Goal: Task Accomplishment & Management: Manage account settings

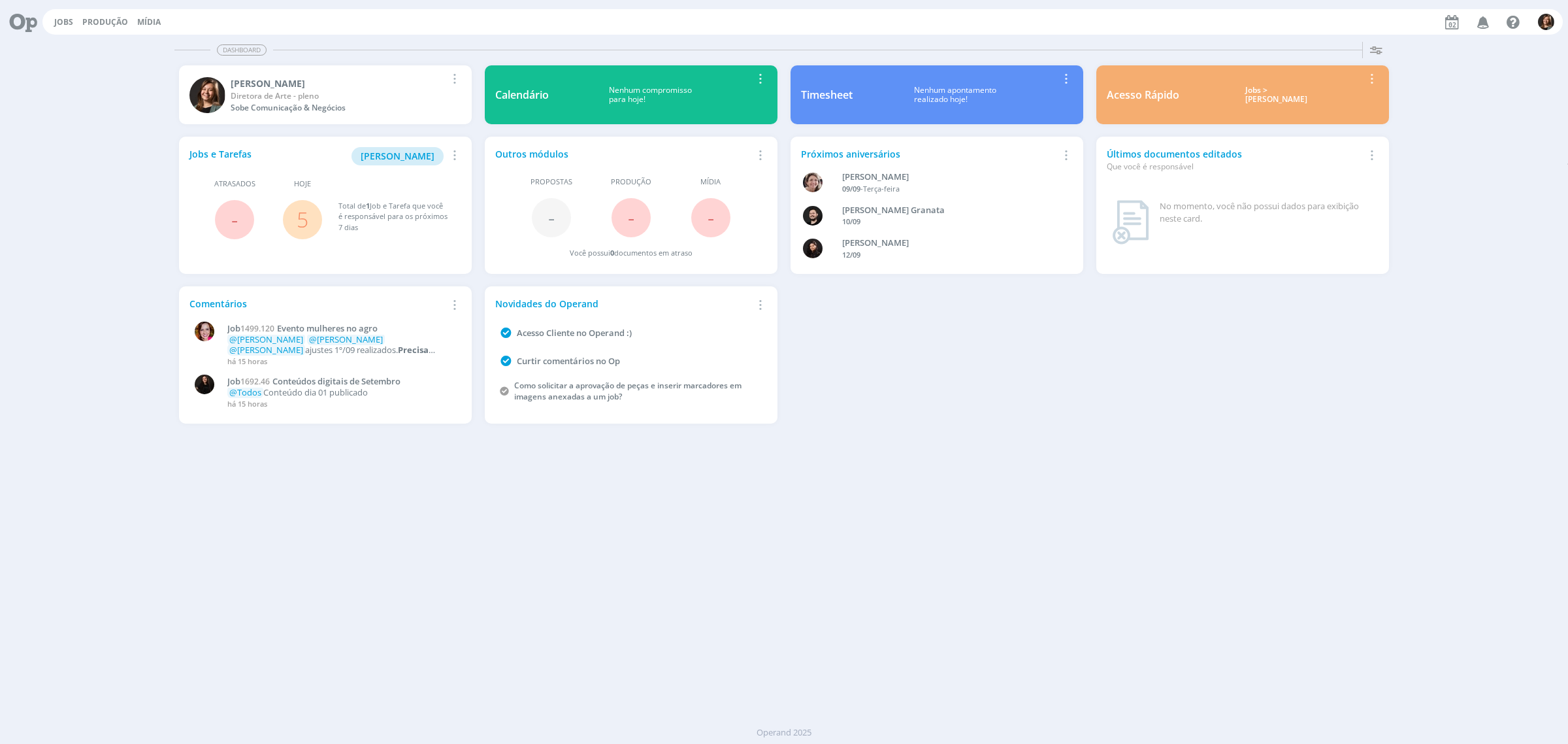
drag, startPoint x: 1277, startPoint y: 77, endPoint x: 1313, endPoint y: 81, distance: 36.2
click at [1312, 81] on div "Acesso Rápido Jobs > Minha pauta Editar Remover Card" at bounding box center [1243, 95] width 293 height 59
click at [1285, 91] on div "Jobs > [PERSON_NAME]" at bounding box center [1277, 95] width 174 height 19
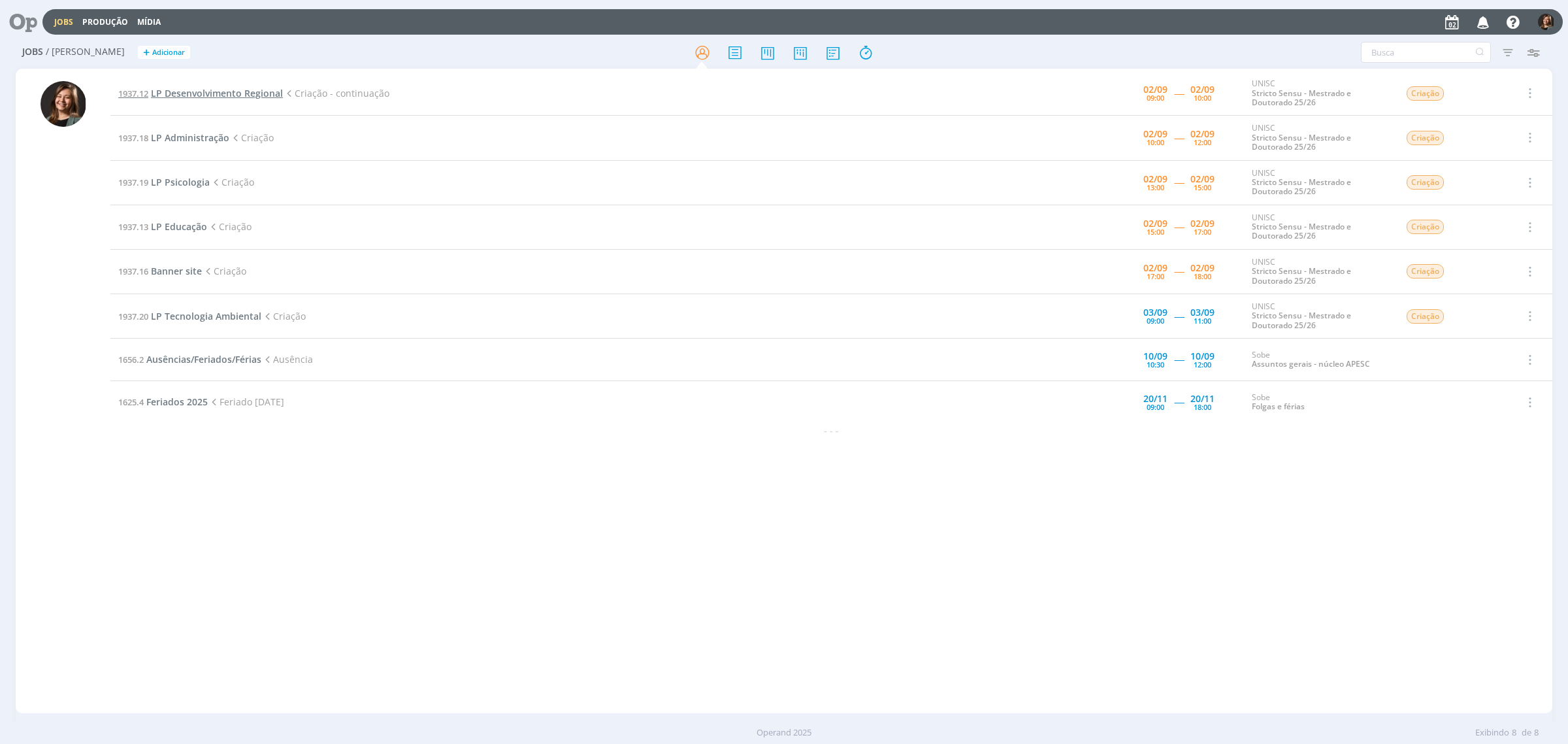
click at [235, 90] on span "LP Desenvolvimento Regional" at bounding box center [216, 93] width 132 height 12
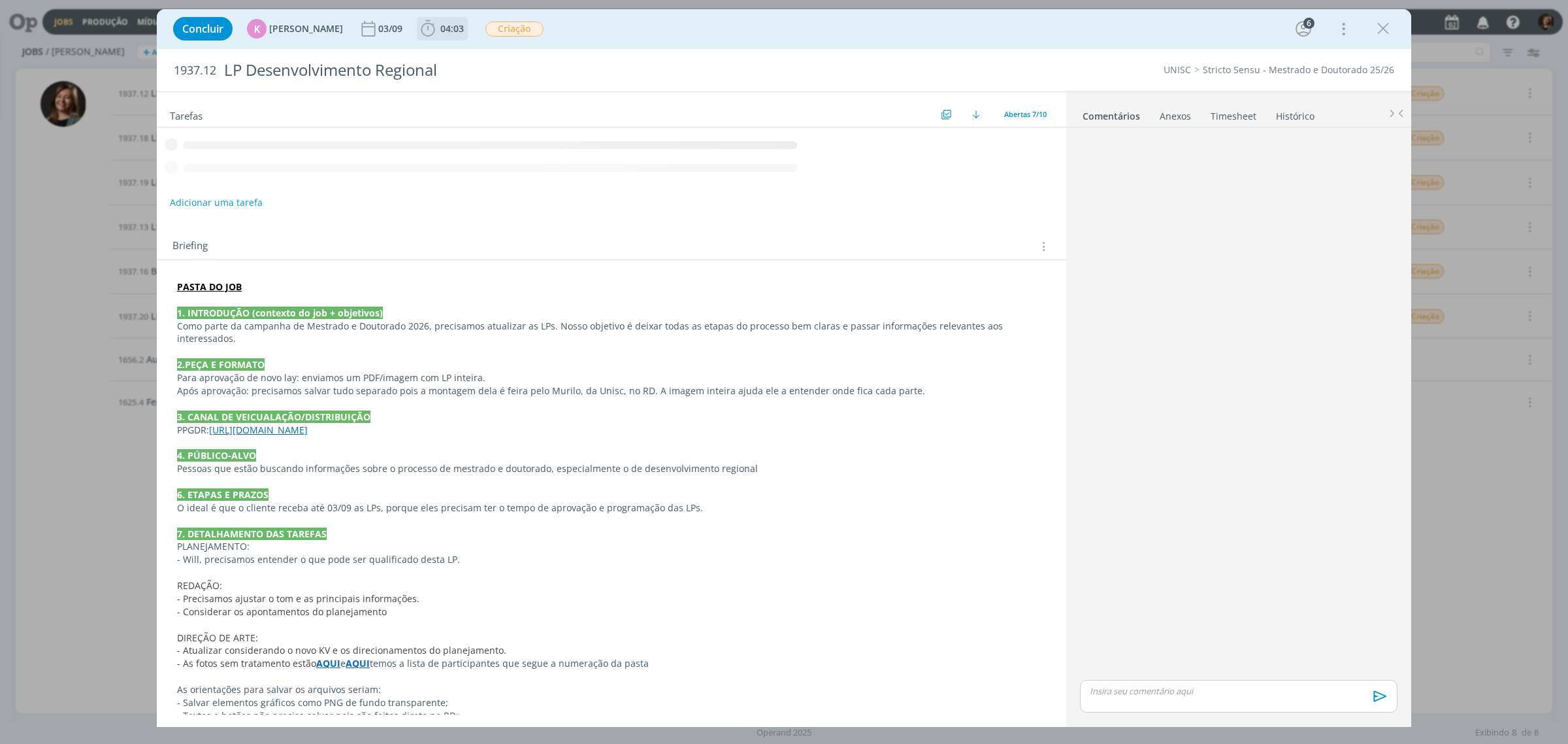
click at [456, 26] on b "04:03" at bounding box center [452, 28] width 29 height 9
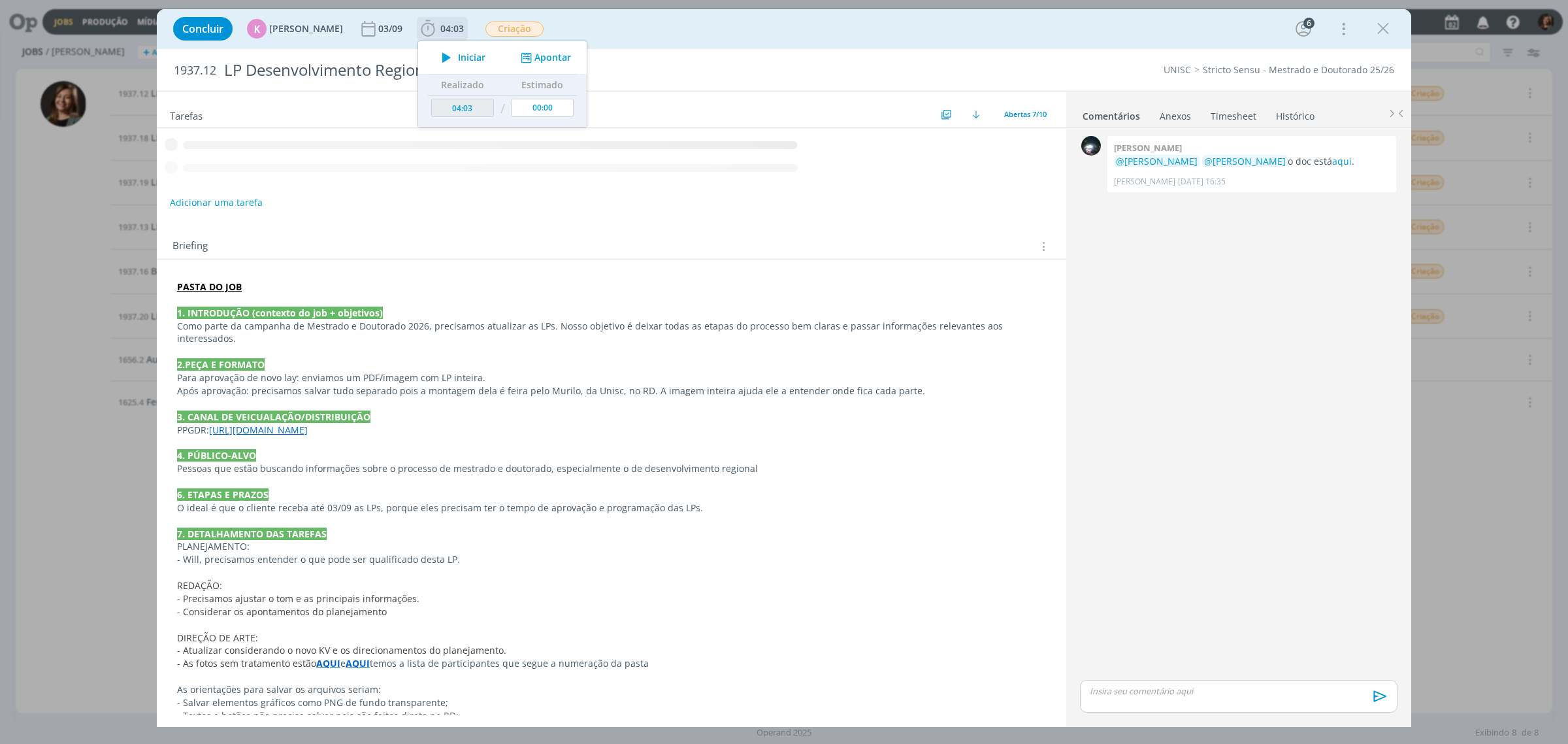
click at [458, 53] on span "Iniciar" at bounding box center [472, 57] width 27 height 9
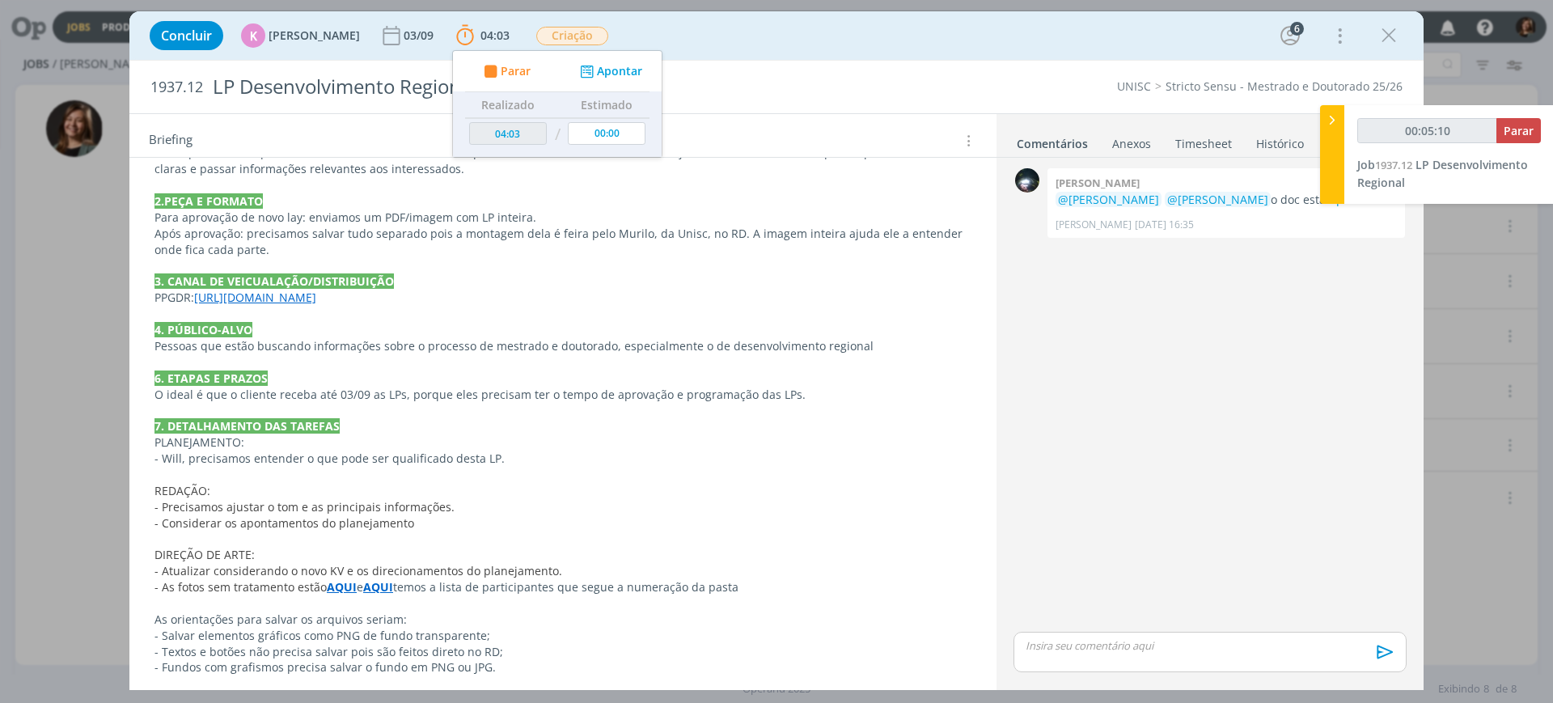
scroll to position [506, 0]
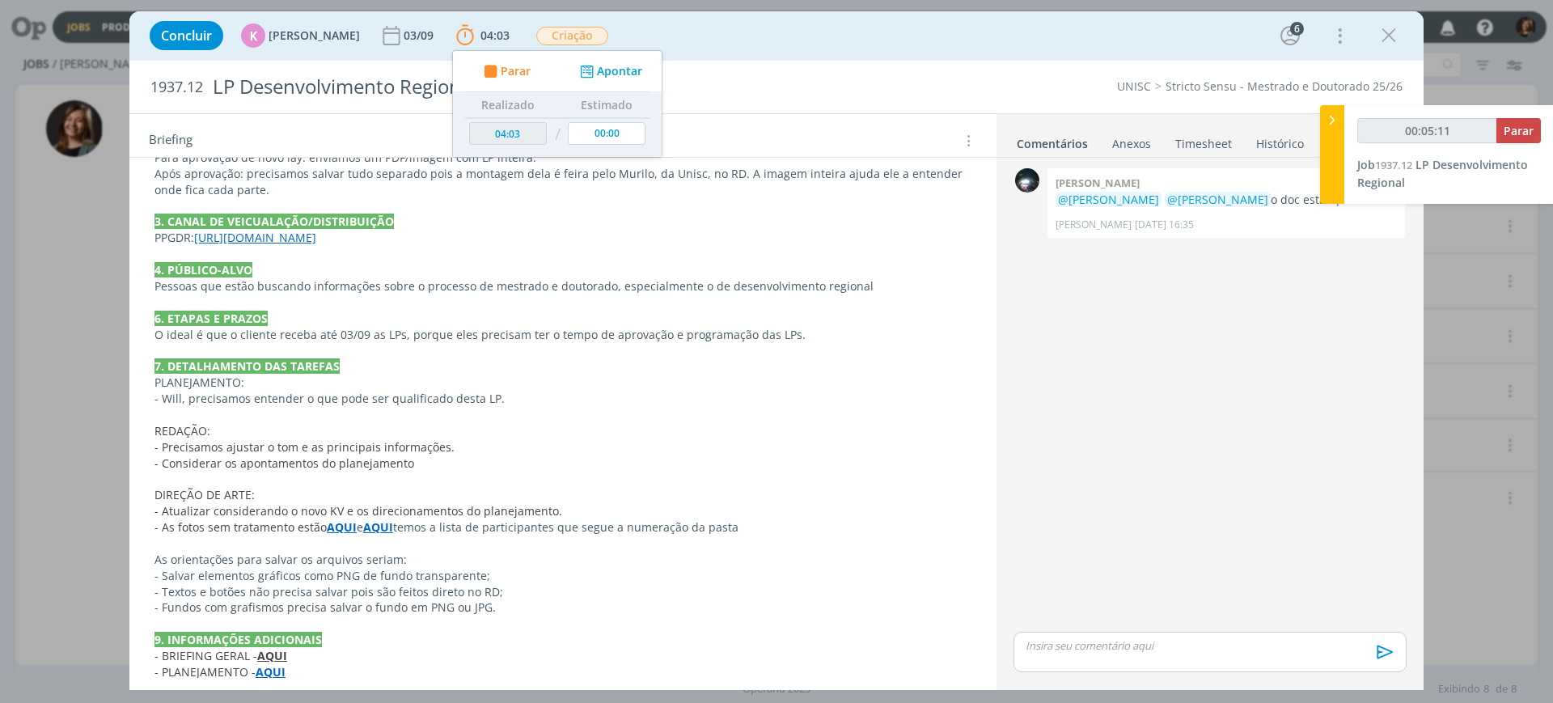
click at [316, 234] on link "[URL][DOMAIN_NAME]" at bounding box center [255, 237] width 122 height 15
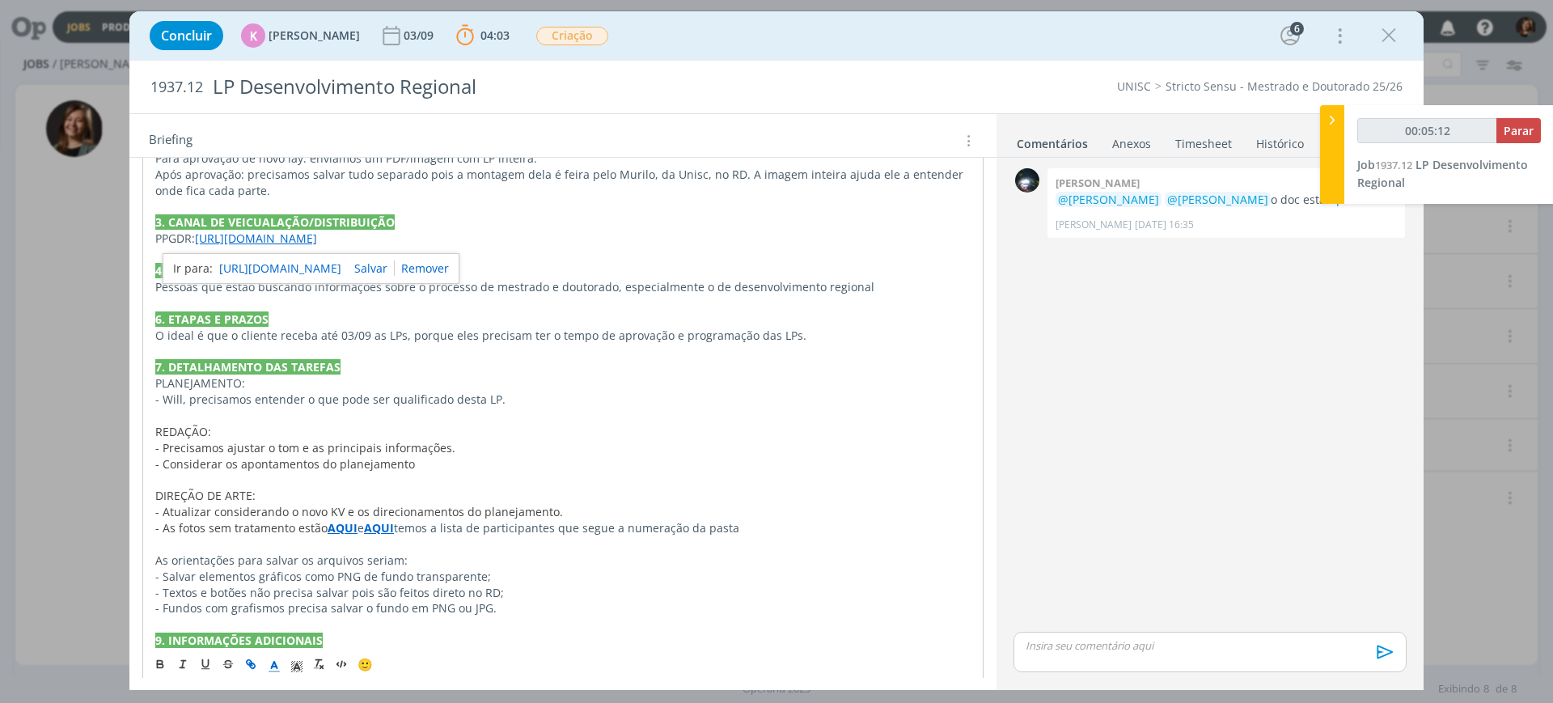
click at [307, 273] on link "[URL][DOMAIN_NAME]" at bounding box center [280, 268] width 122 height 21
click at [1394, 23] on icon "dialog" at bounding box center [1389, 35] width 24 height 24
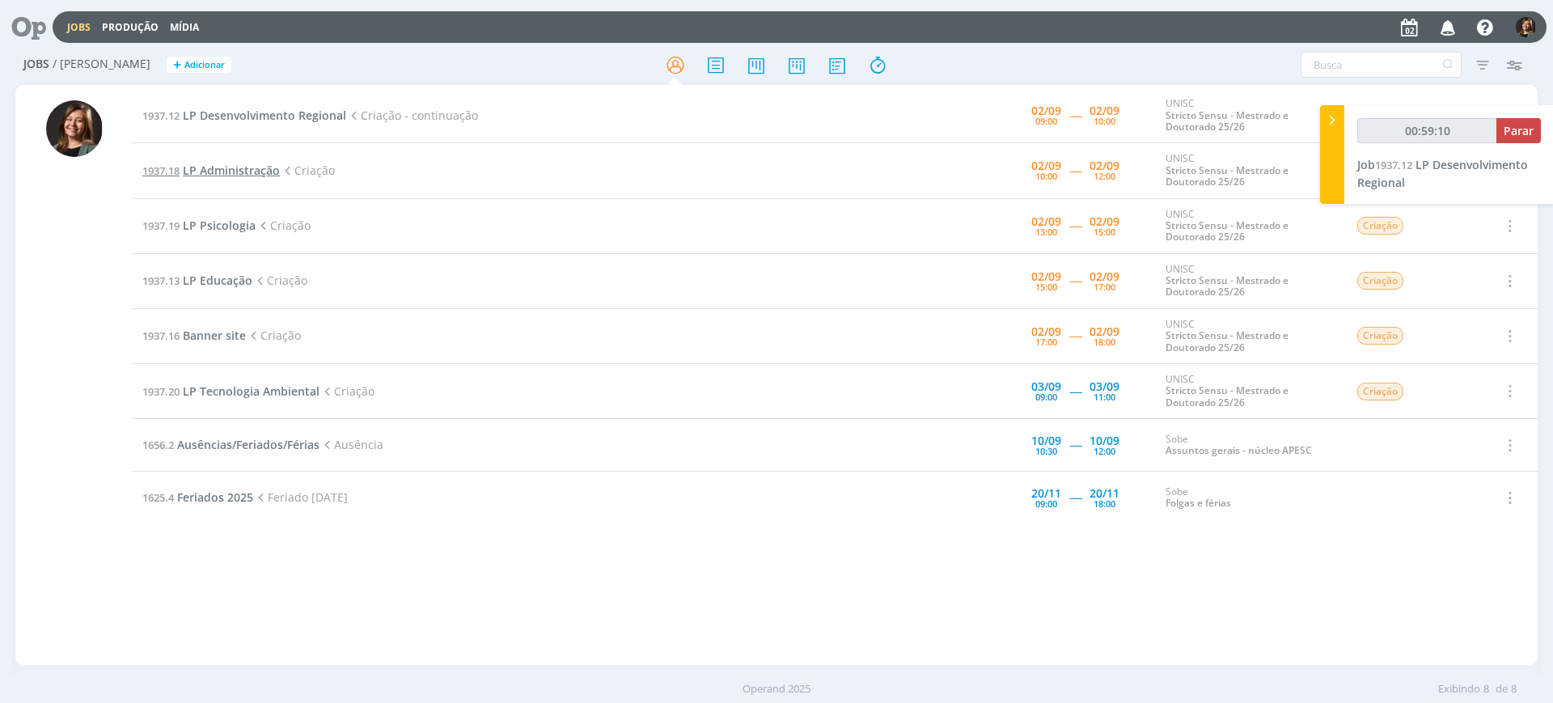
click at [242, 165] on span "LP Administração" at bounding box center [231, 170] width 97 height 15
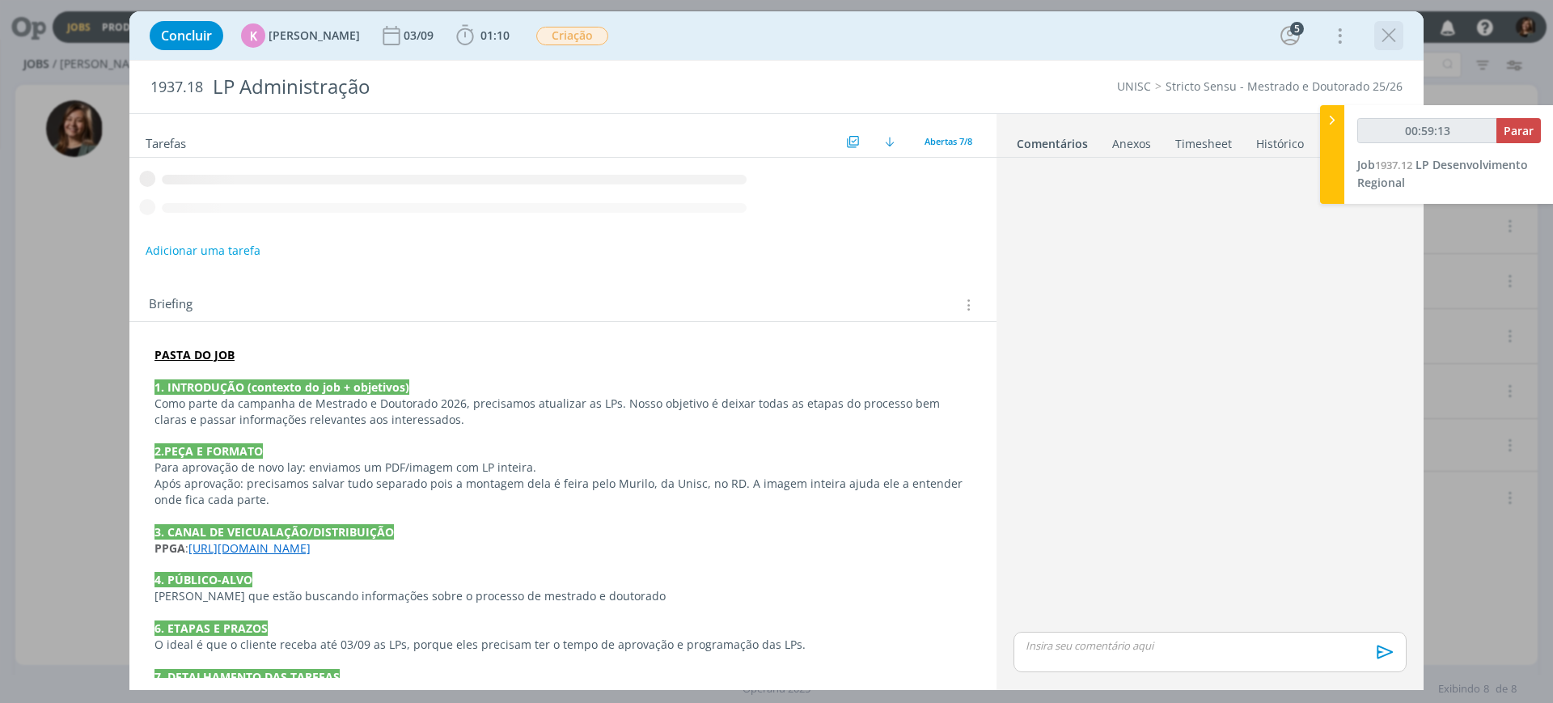
click at [1391, 36] on icon "dialog" at bounding box center [1389, 35] width 24 height 24
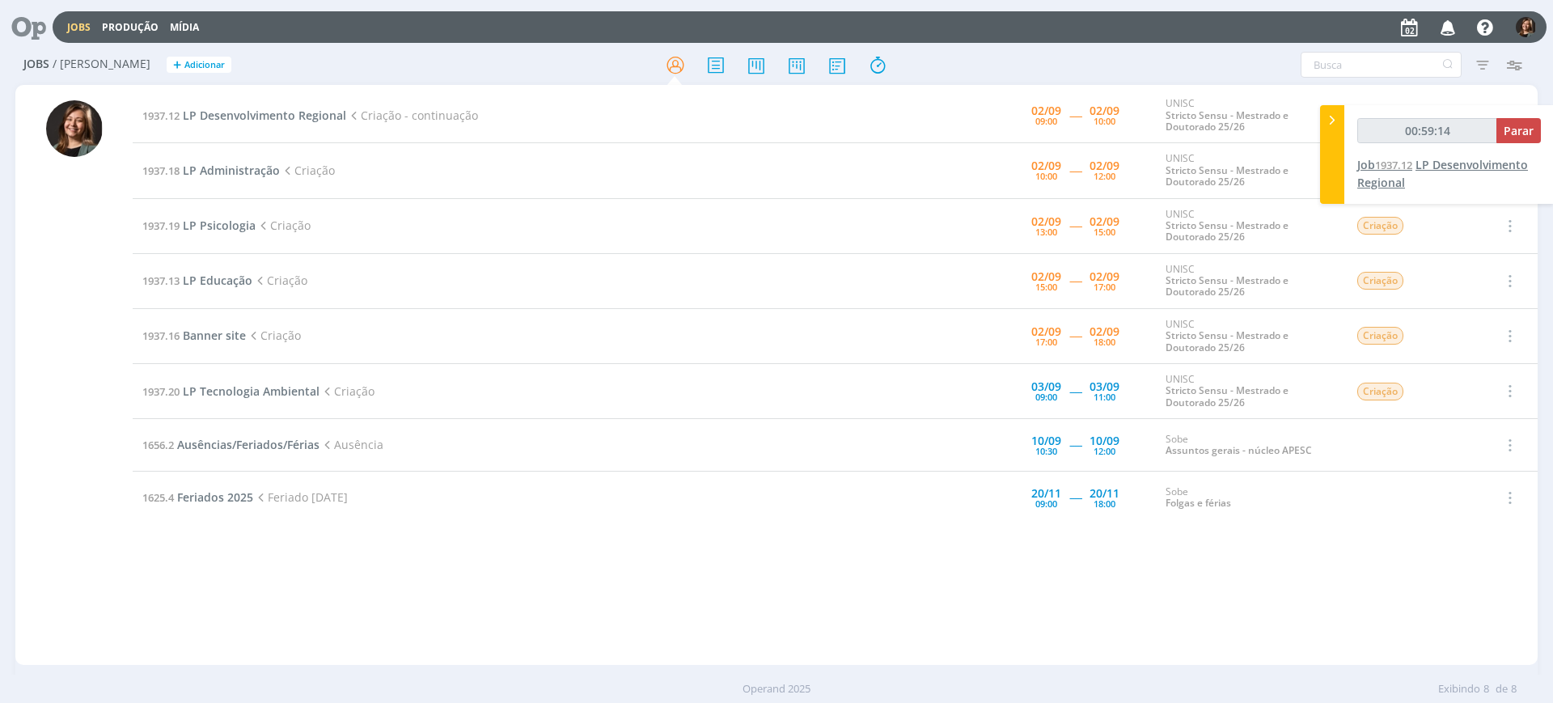
click at [1456, 163] on div "Jobs Produção Mídia Notificações Central de Ajuda Área de Membros Implantação o…" at bounding box center [776, 351] width 1553 height 703
click at [1390, 163] on span "1937.12" at bounding box center [1393, 165] width 37 height 15
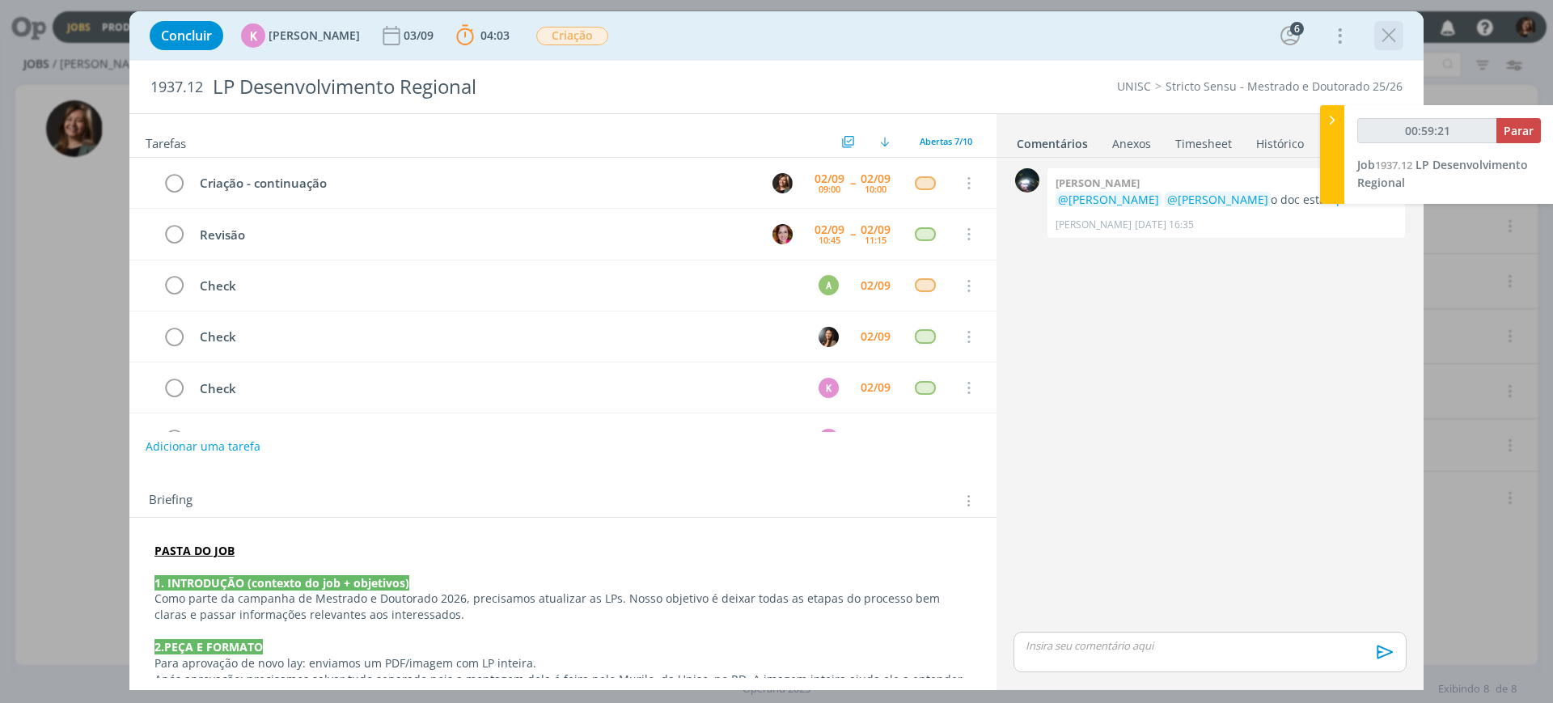
click at [1394, 38] on icon "dialog" at bounding box center [1389, 35] width 24 height 24
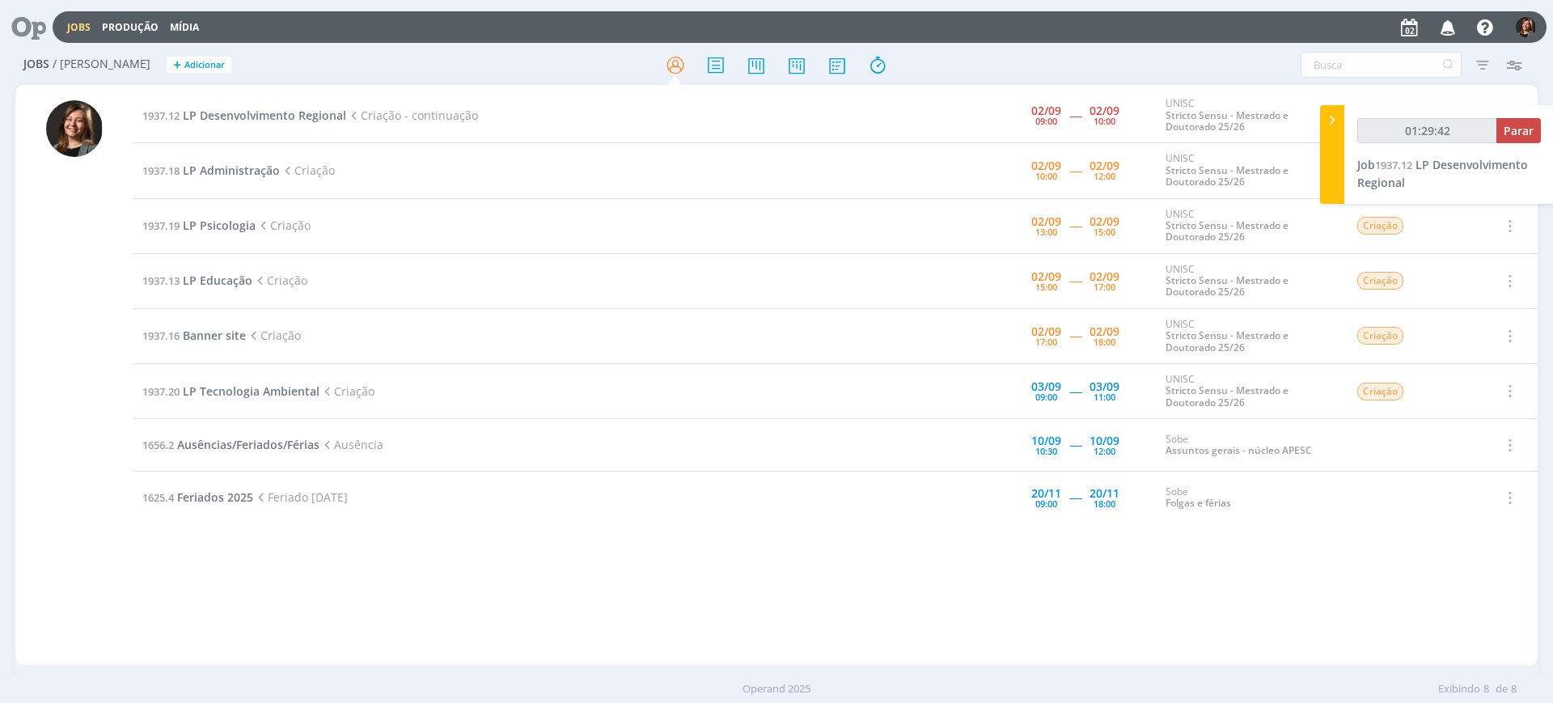
type input "01:29:43"
click at [1503, 135] on button "Parar" at bounding box center [1519, 130] width 45 height 25
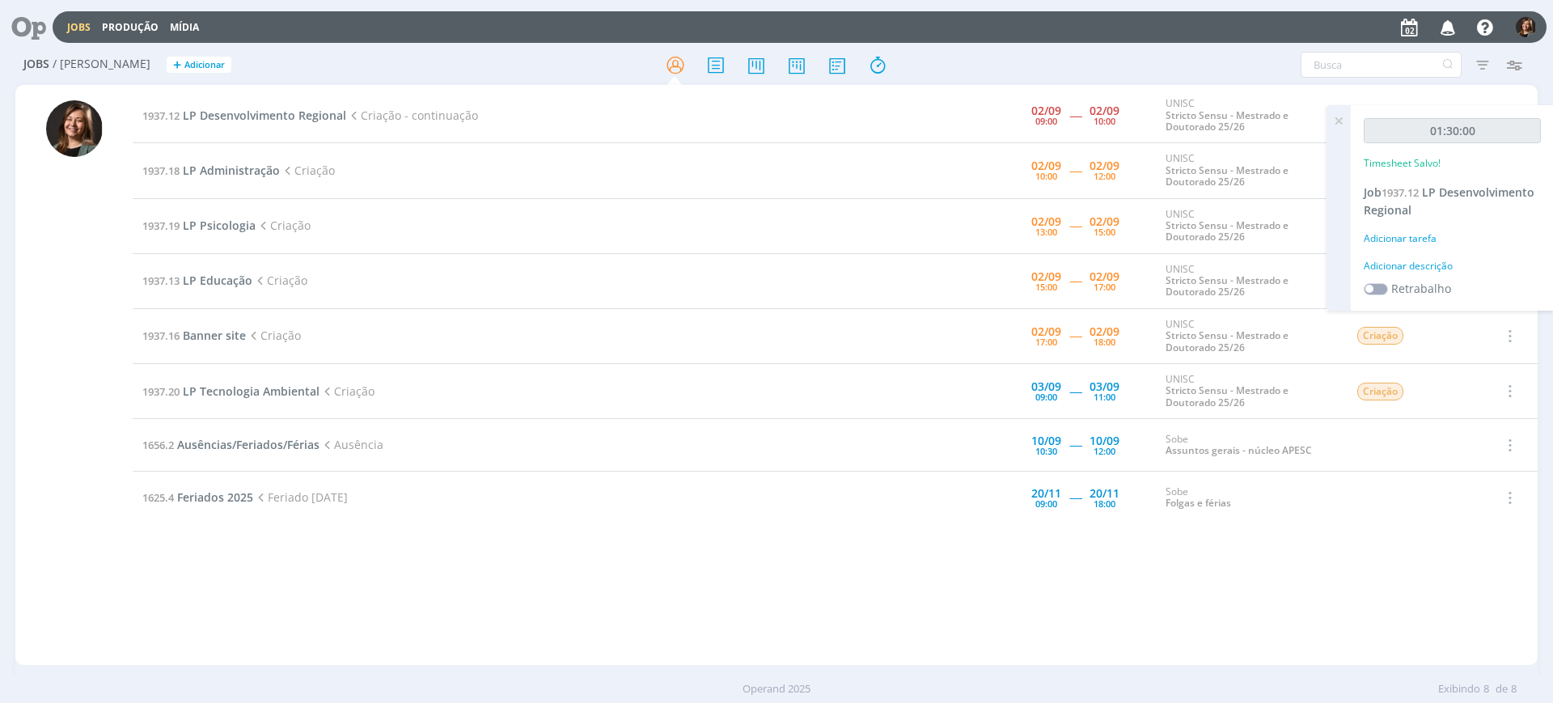
click at [1417, 226] on div "01:30:00 Timesheet Salvo! Job 1937.12 LP Desenvolvimento Regional Adicionar tar…" at bounding box center [1452, 208] width 203 height 206
click at [1416, 235] on div "Adicionar tarefa" at bounding box center [1452, 238] width 177 height 15
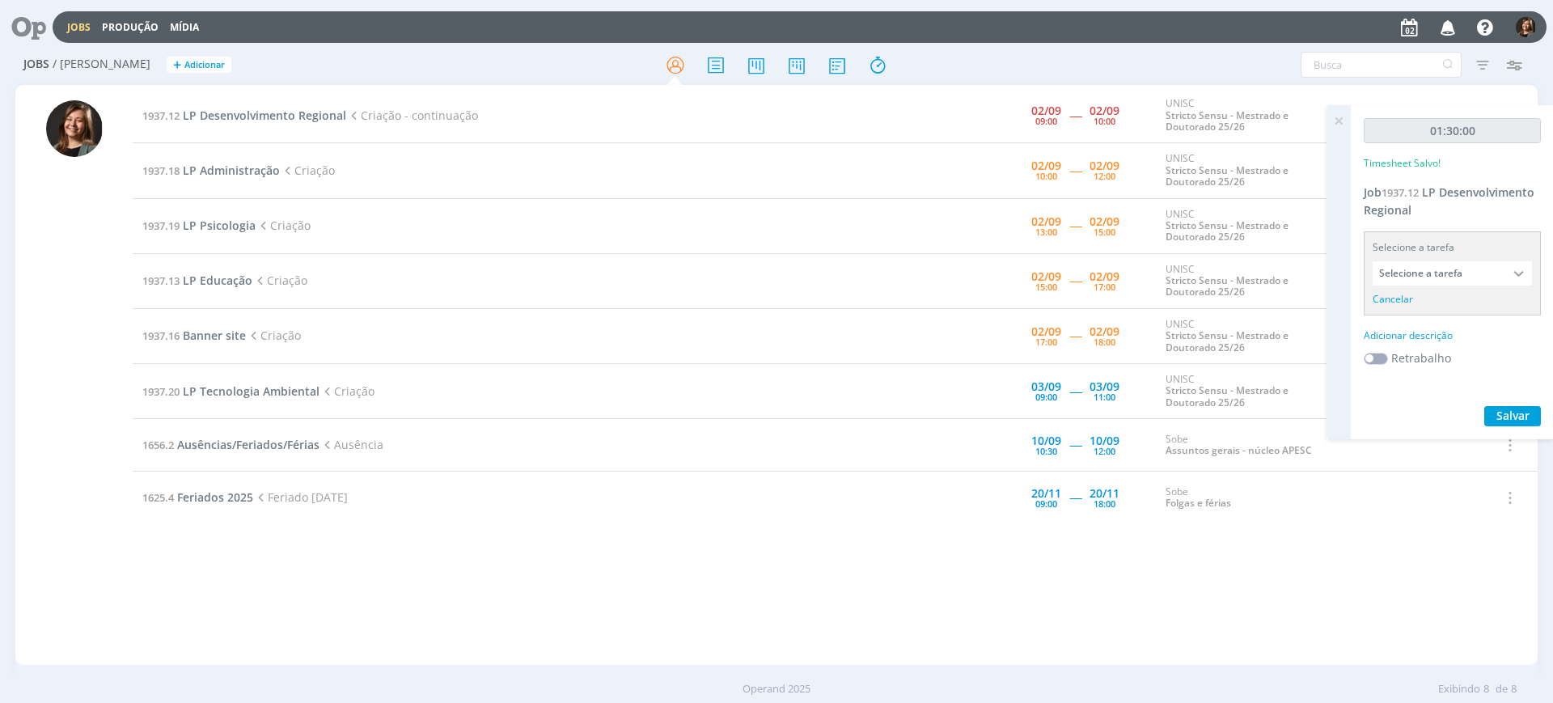
click at [1445, 272] on input "Selecione a tarefa" at bounding box center [1452, 273] width 159 height 24
click at [1460, 273] on input "Selecione a tarefa" at bounding box center [1452, 273] width 159 height 24
click at [1416, 192] on span "1937.12" at bounding box center [1400, 192] width 37 height 15
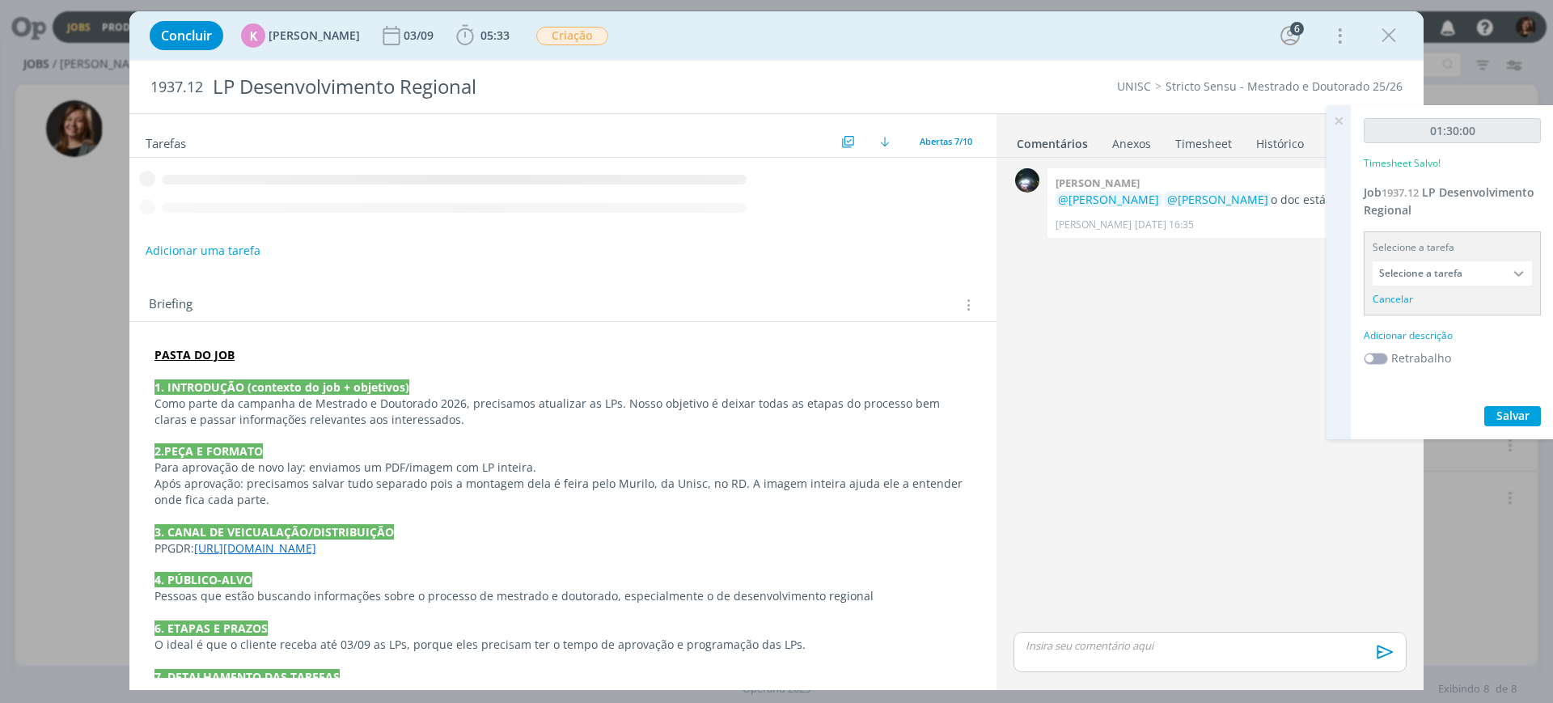
click at [1434, 268] on input "Selecione a tarefa" at bounding box center [1452, 273] width 159 height 24
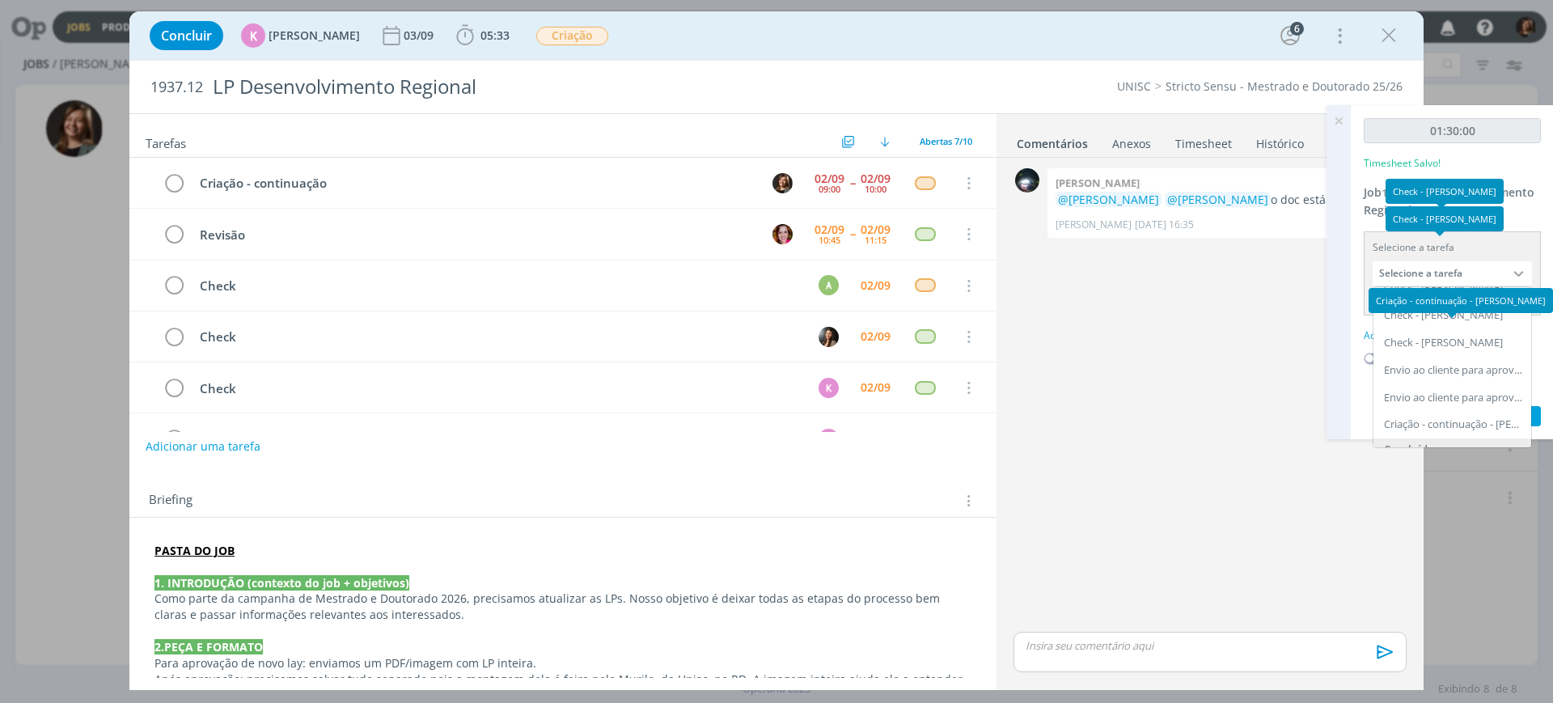
scroll to position [180, 0]
click at [1480, 332] on div "Criação - continuação - [PERSON_NAME]" at bounding box center [1454, 329] width 140 height 13
type input "Criação - continuação"
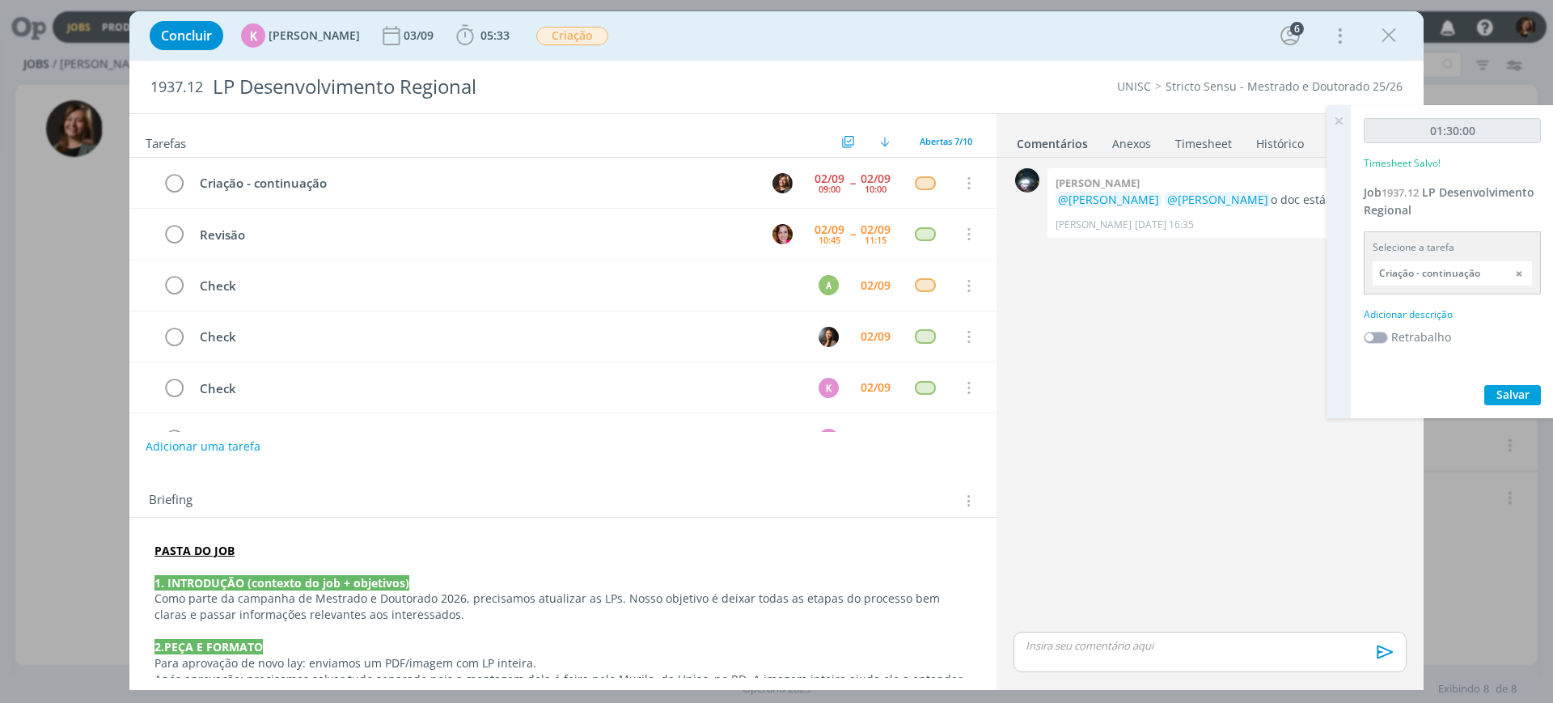
click at [1438, 308] on div "Adicionar descrição" at bounding box center [1452, 314] width 177 height 15
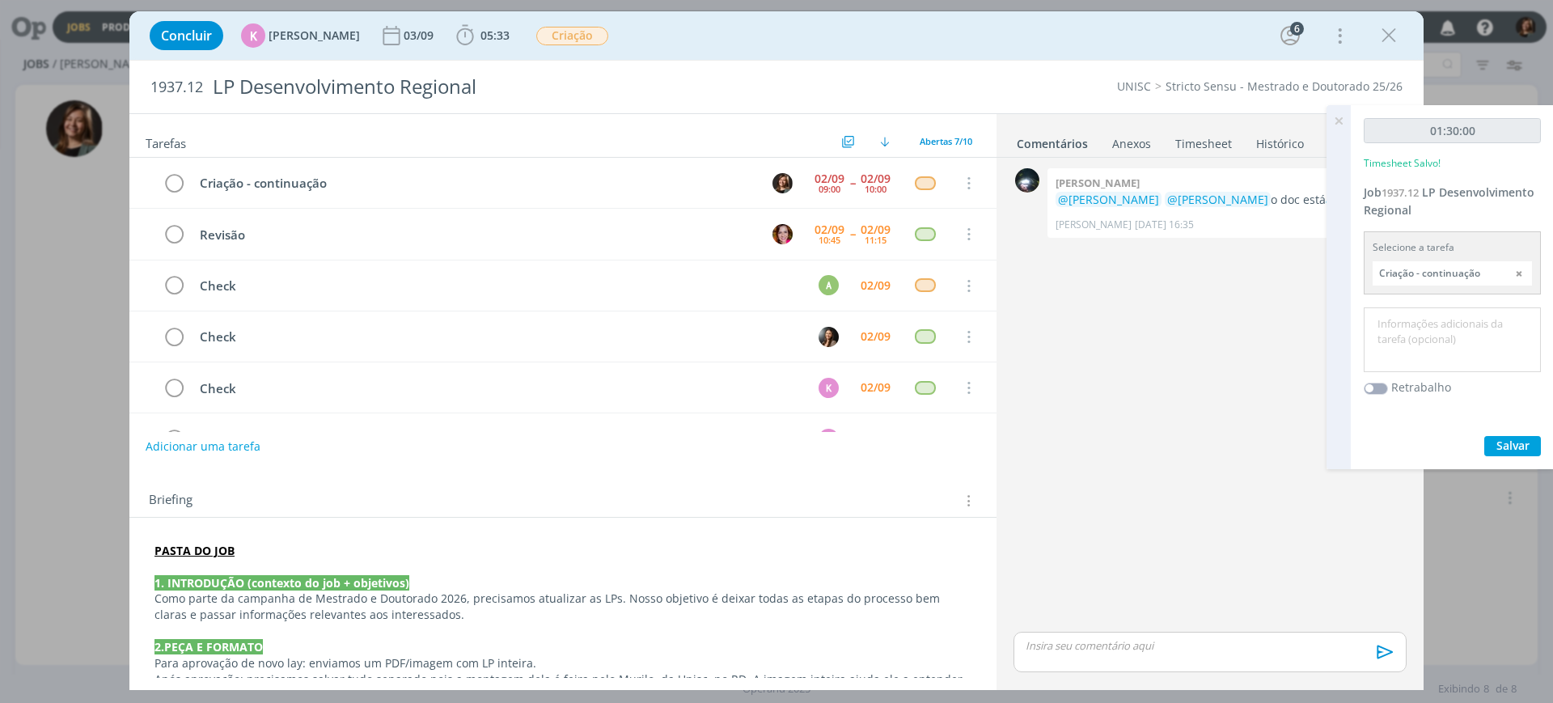
click at [1409, 314] on textarea at bounding box center [1452, 340] width 169 height 57
type textarea "Criação"
click at [1497, 439] on span "Salvar" at bounding box center [1513, 445] width 33 height 15
click at [1140, 660] on div "dialog" at bounding box center [1210, 652] width 393 height 40
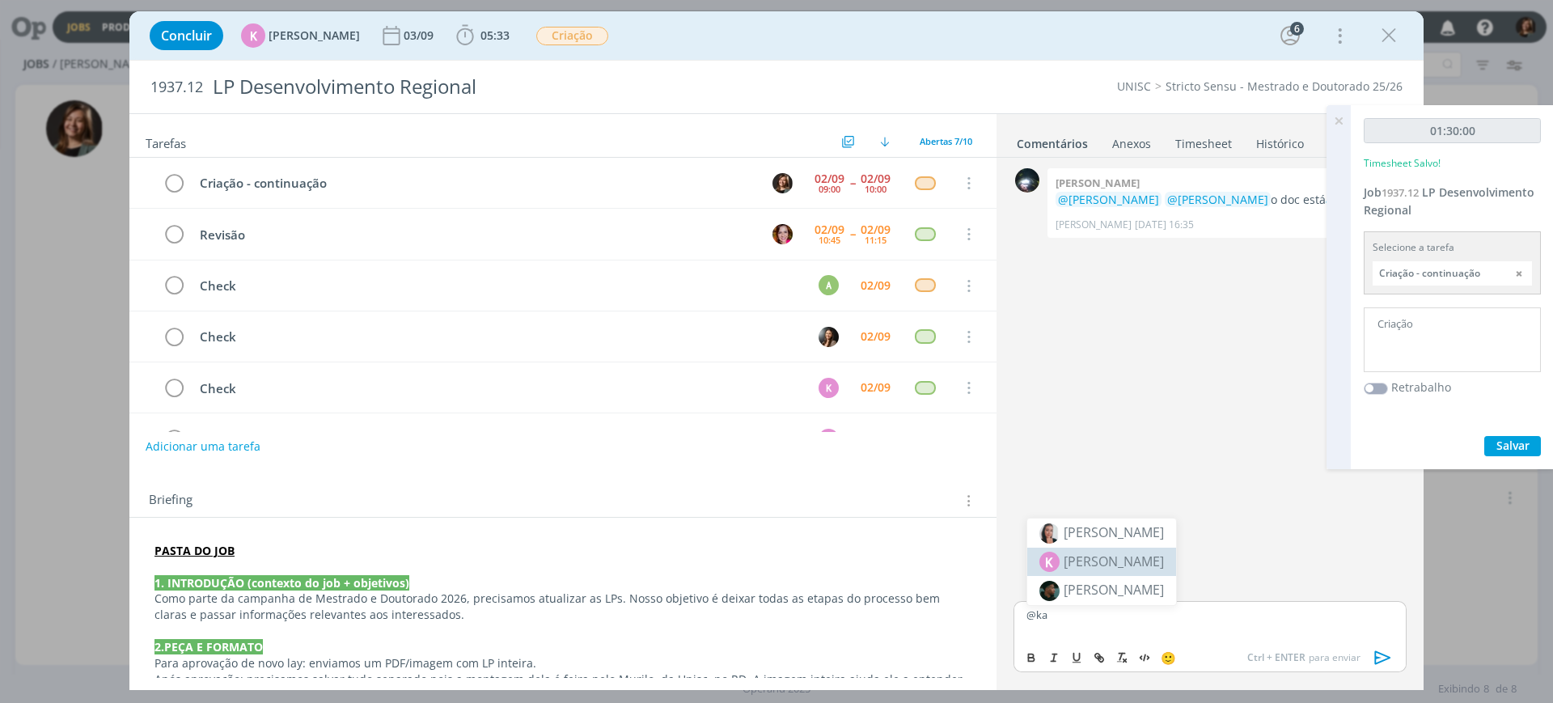
click at [1118, 566] on span "[PERSON_NAME]" at bounding box center [1114, 561] width 100 height 19
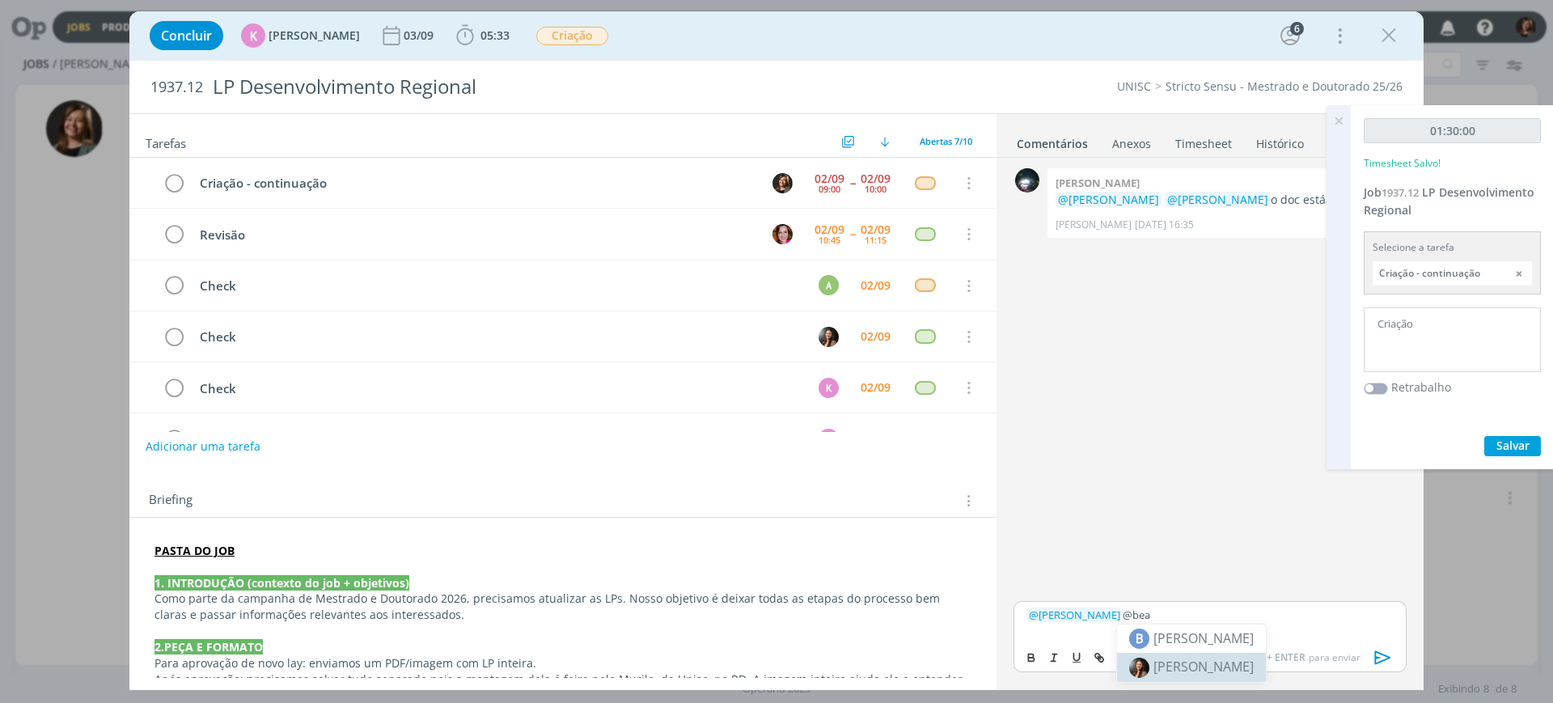
click at [1214, 662] on span "[PERSON_NAME]" at bounding box center [1204, 667] width 100 height 18
click at [1282, 638] on span "[PERSON_NAME]" at bounding box center [1298, 638] width 100 height 18
click at [1096, 656] on icon "dialog" at bounding box center [1097, 655] width 5 height 5
paste input "[URL][DOMAIN_NAME]"
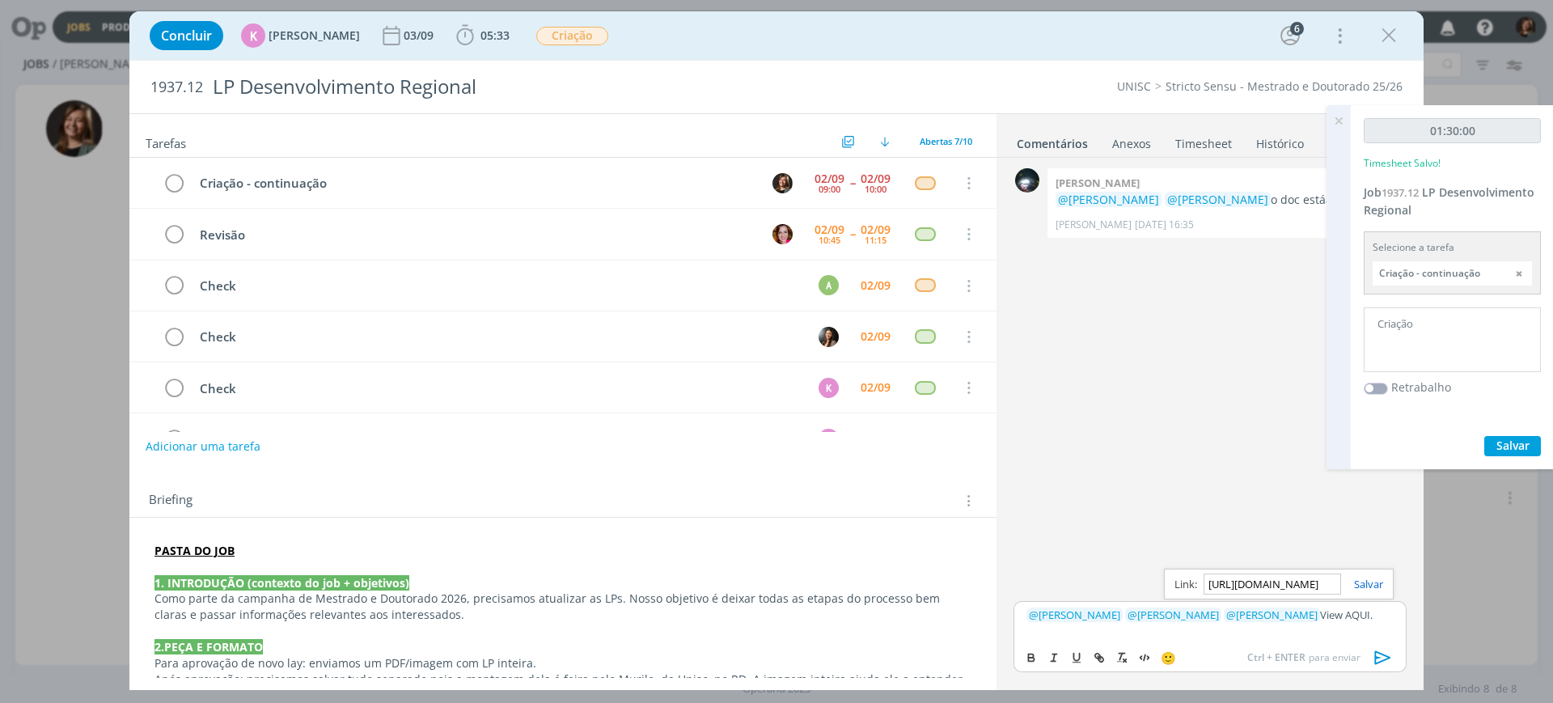
scroll to position [0, 422]
type input "[URL][DOMAIN_NAME]"
click at [1356, 572] on div "[URL][DOMAIN_NAME]" at bounding box center [1279, 584] width 230 height 31
click at [1349, 582] on link "dialog" at bounding box center [1362, 584] width 42 height 15
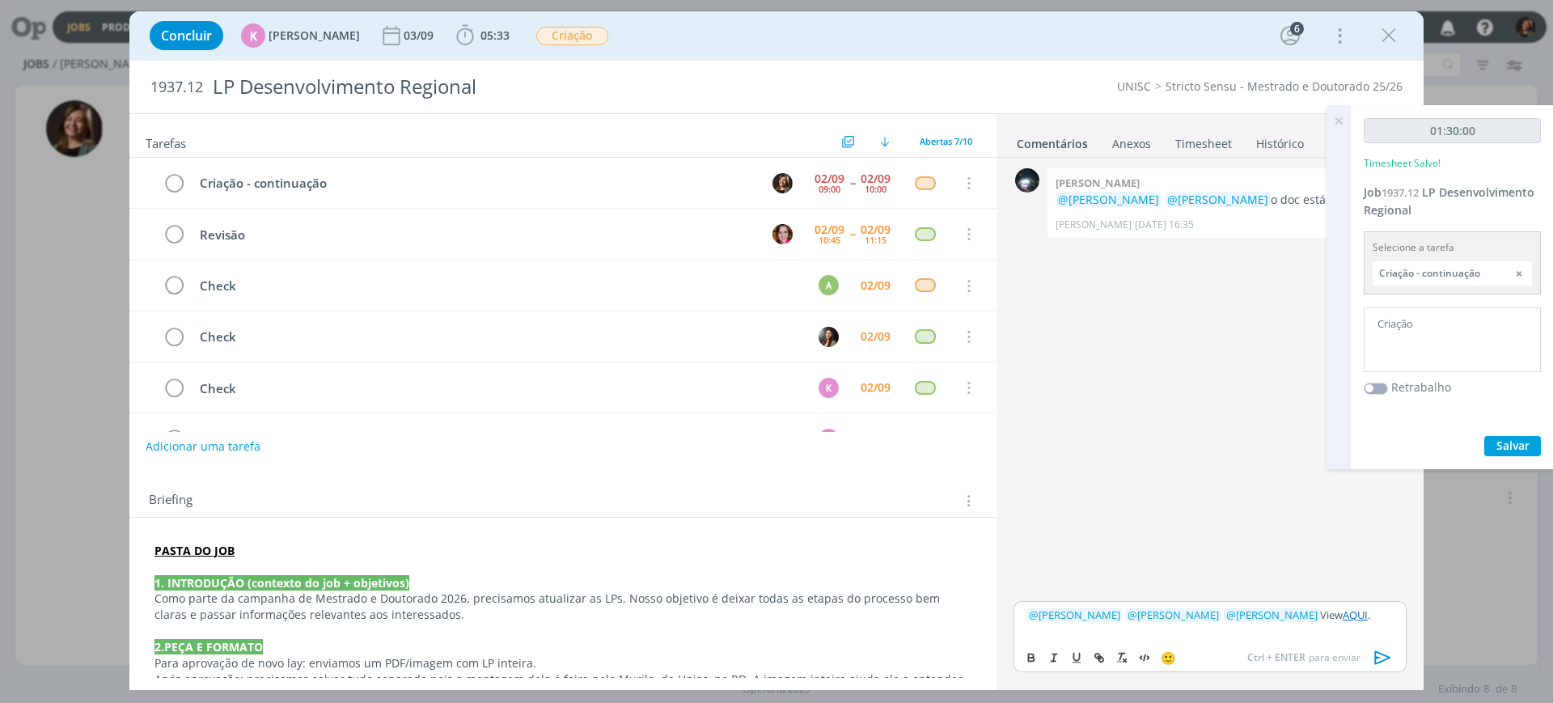
click at [1227, 614] on span "@" at bounding box center [1232, 615] width 10 height 15
click at [1417, 563] on span "[PERSON_NAME]" at bounding box center [1379, 561] width 100 height 19
click at [1388, 652] on icon "dialog" at bounding box center [1383, 658] width 24 height 24
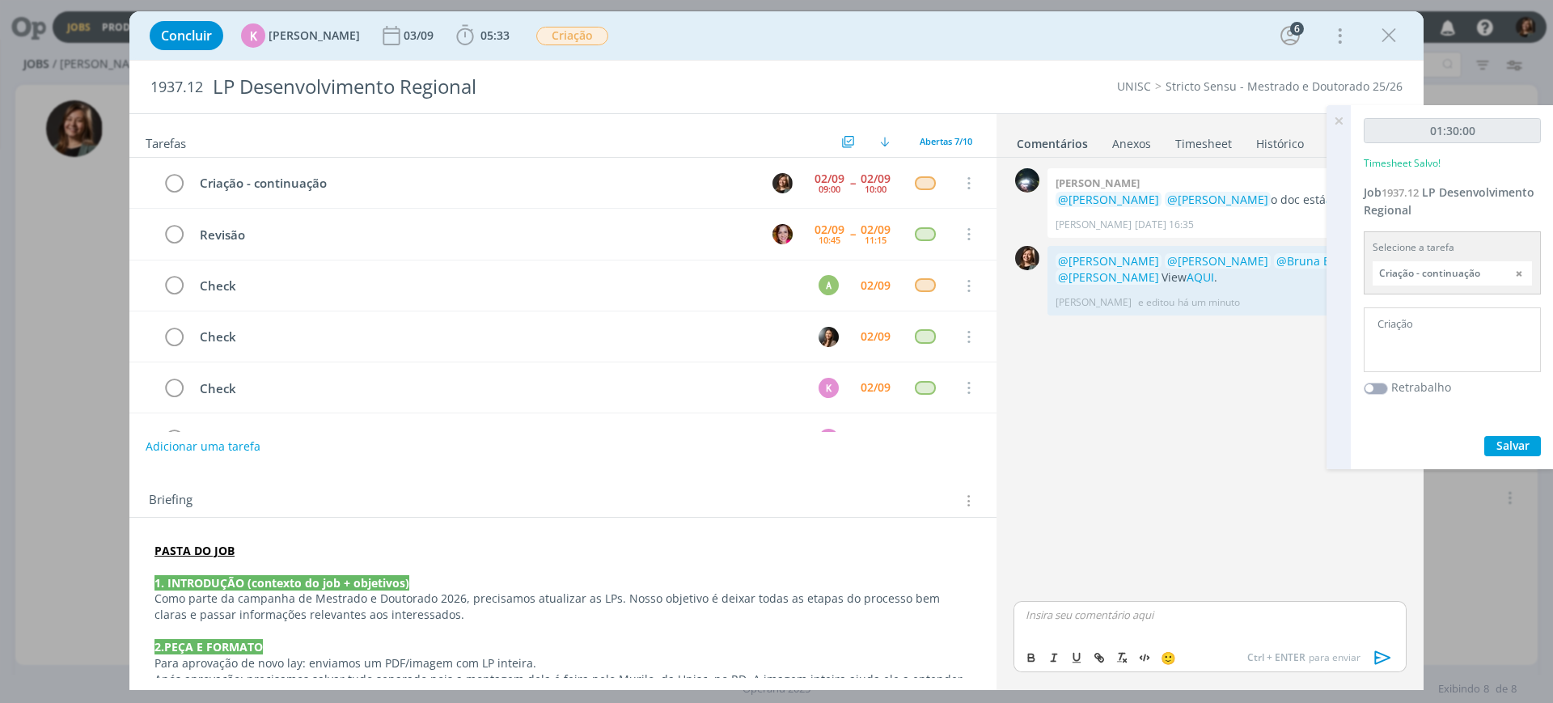
click at [1334, 129] on icon at bounding box center [1338, 121] width 29 height 32
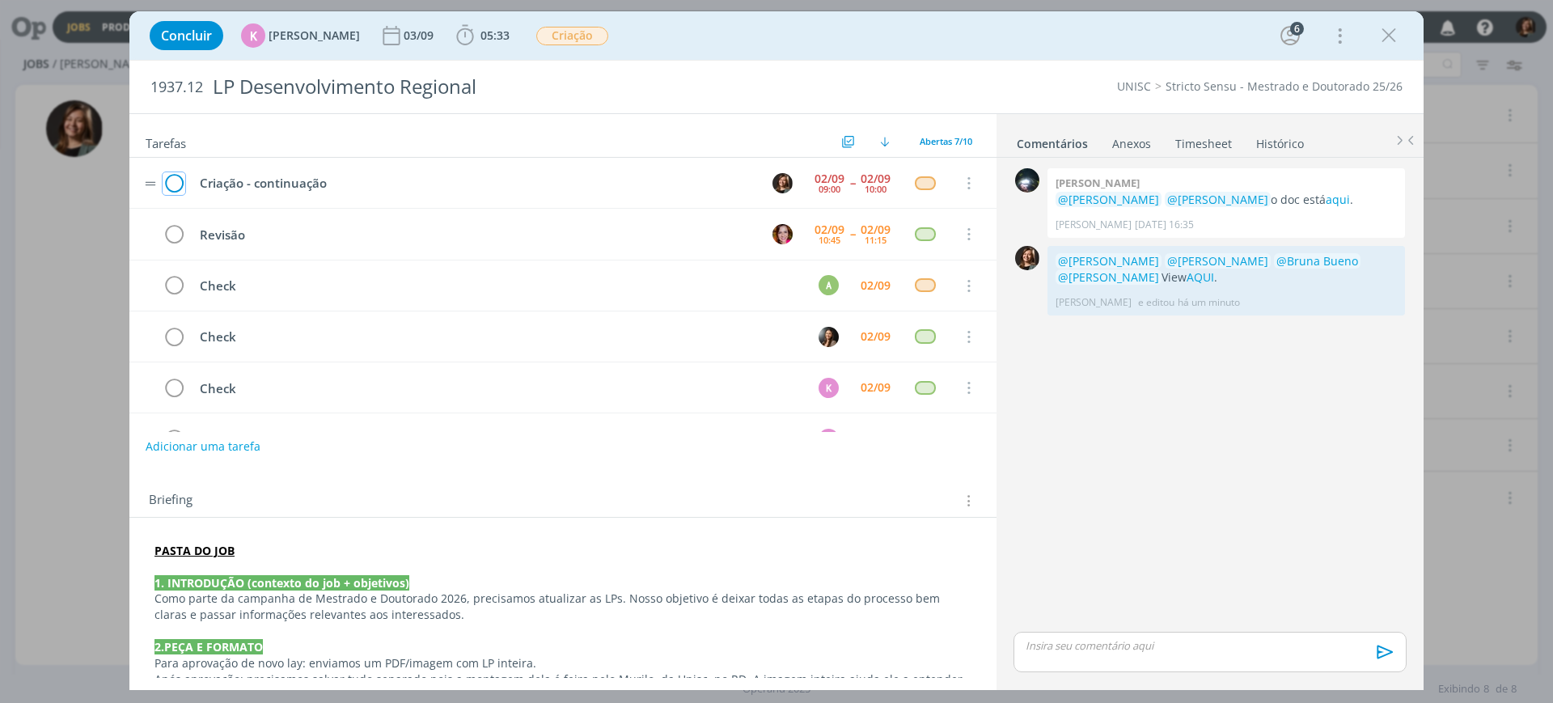
click at [174, 181] on icon "dialog" at bounding box center [174, 184] width 23 height 24
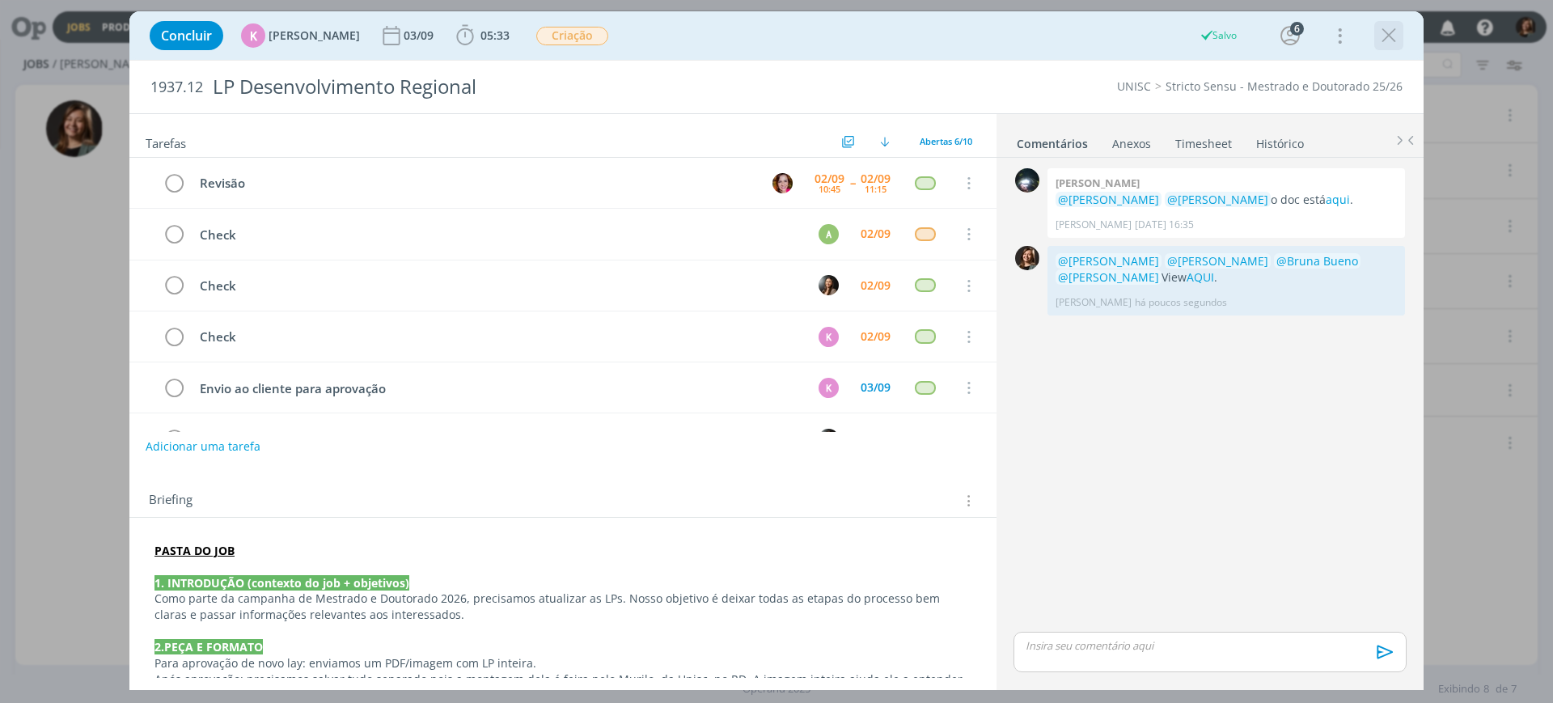
click at [1399, 41] on icon "dialog" at bounding box center [1389, 35] width 24 height 24
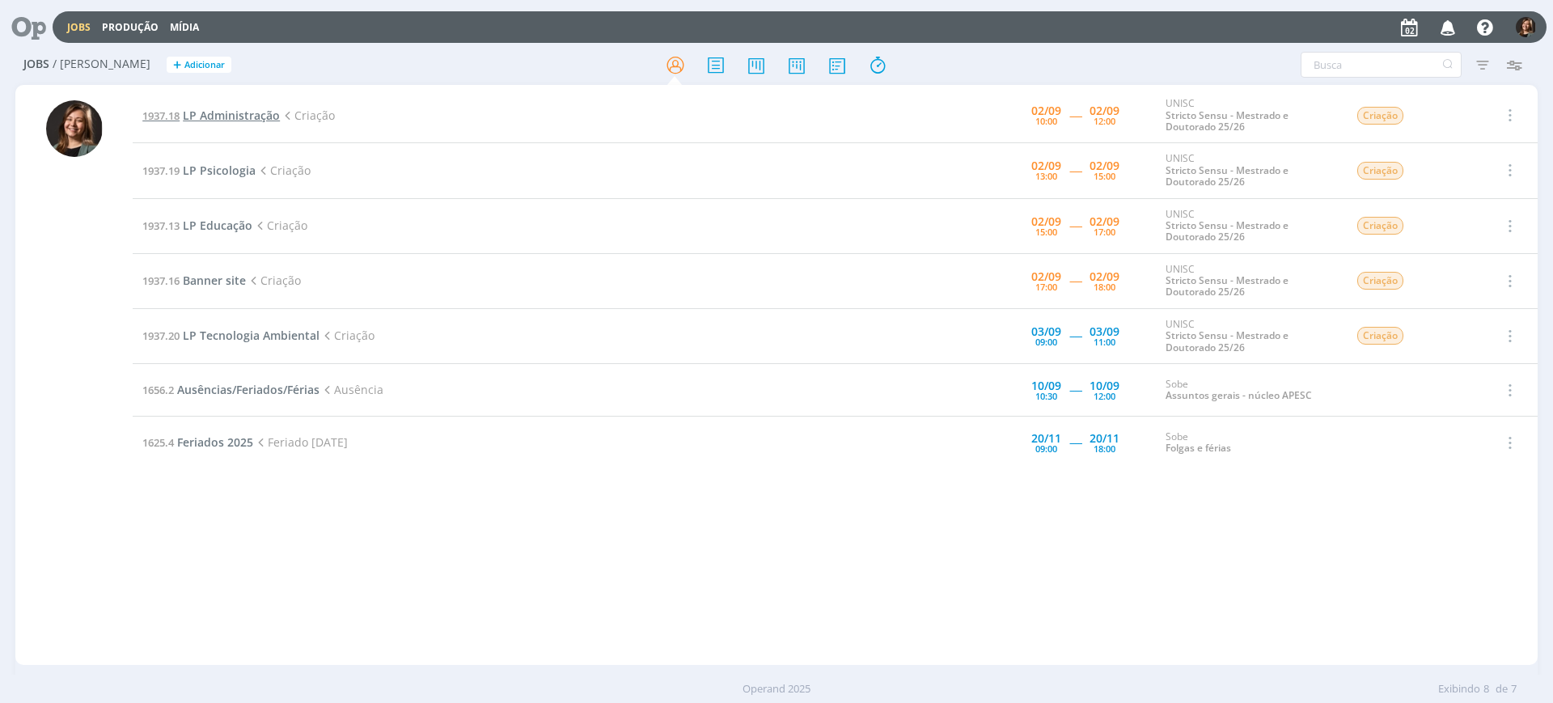
click at [215, 110] on span "LP Administração" at bounding box center [231, 115] width 97 height 15
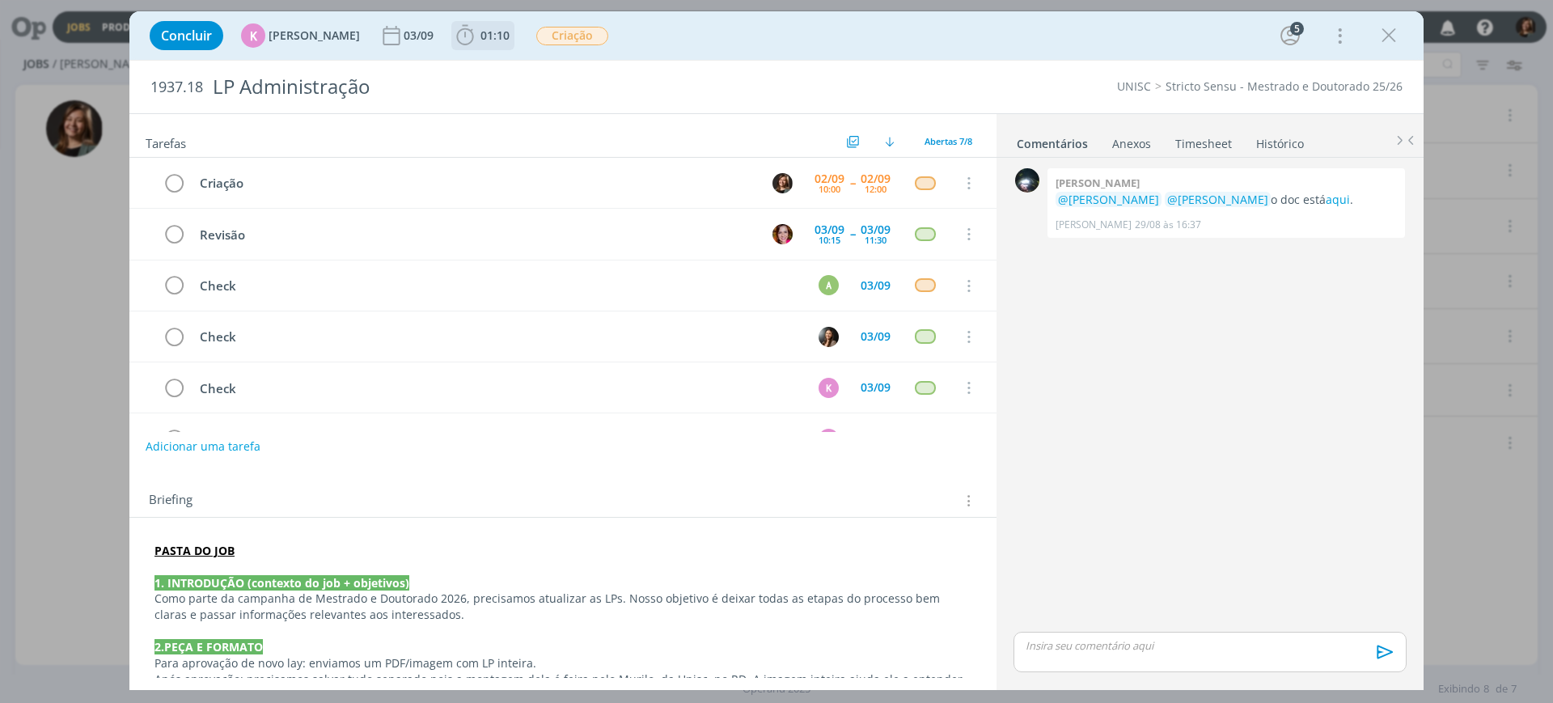
click at [481, 38] on span "01:10" at bounding box center [495, 35] width 29 height 15
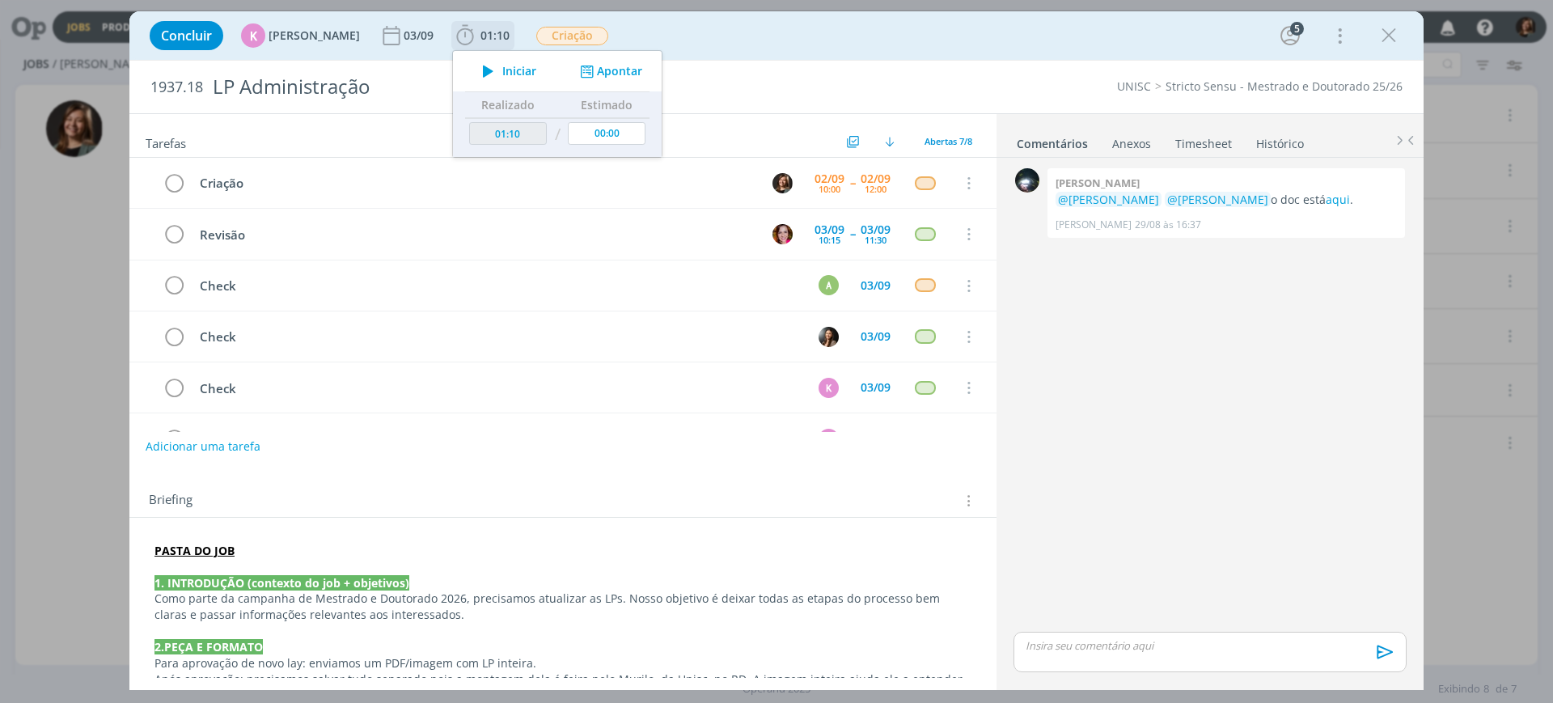
click at [502, 66] on span "Iniciar" at bounding box center [519, 71] width 34 height 11
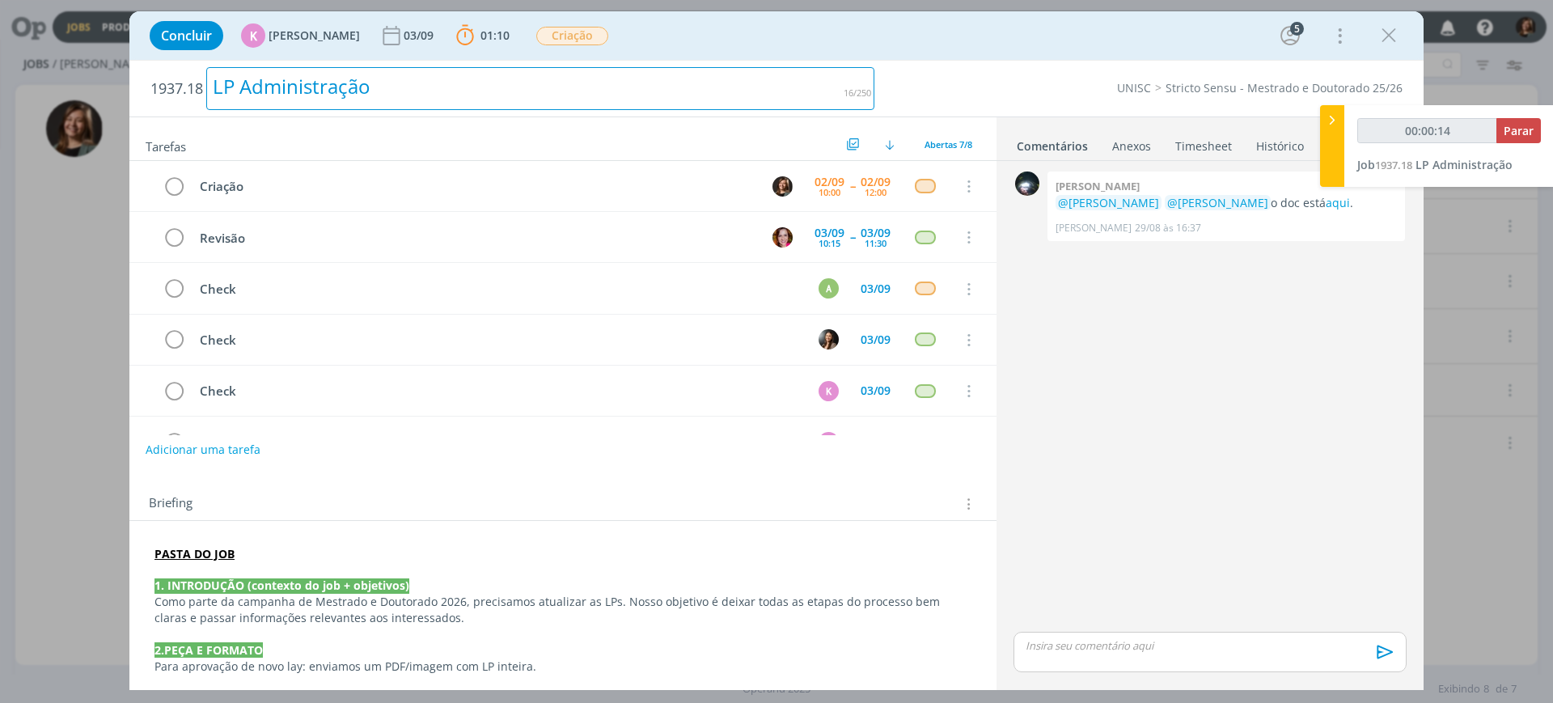
click at [274, 76] on div "LP Administração" at bounding box center [540, 88] width 668 height 43
copy div "LP Administração"
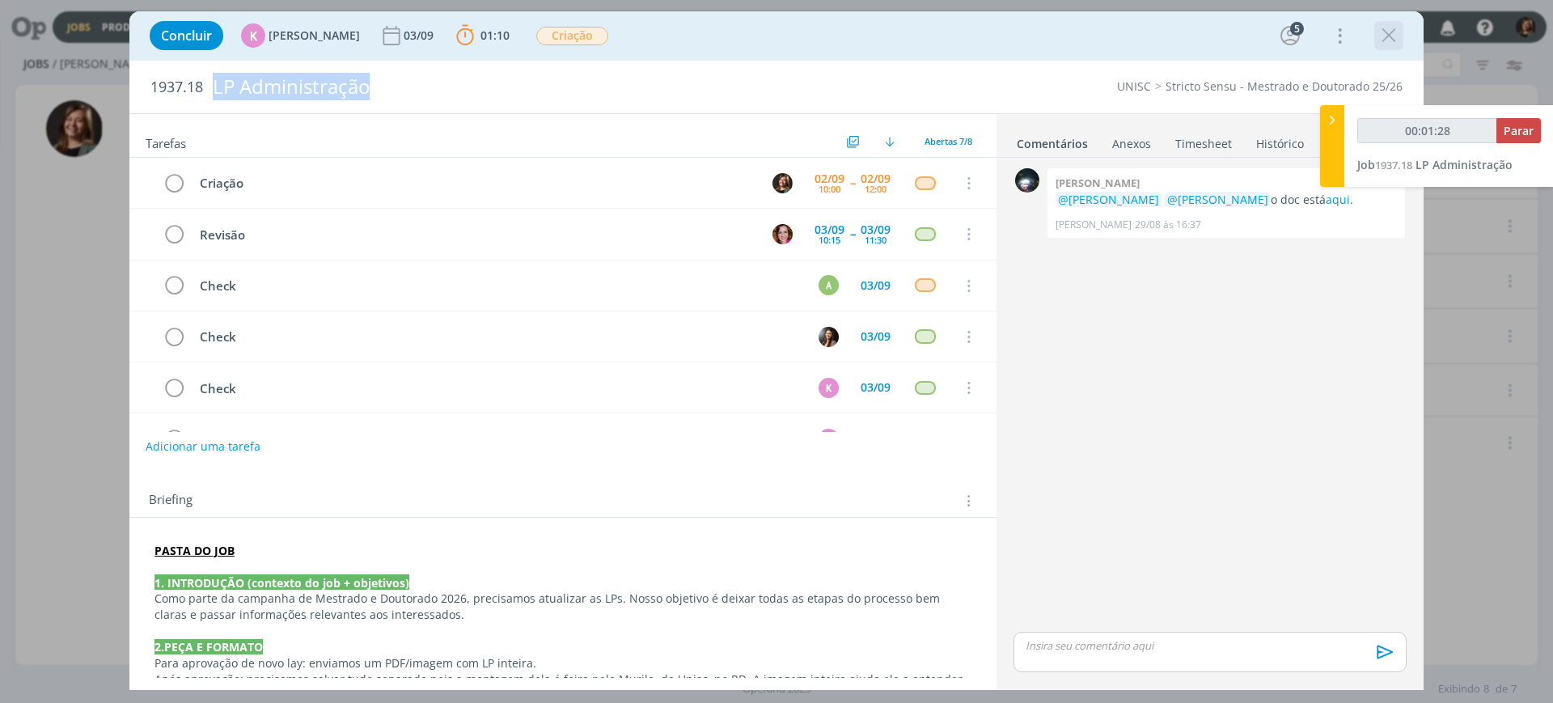
click at [1396, 32] on icon "dialog" at bounding box center [1389, 35] width 24 height 24
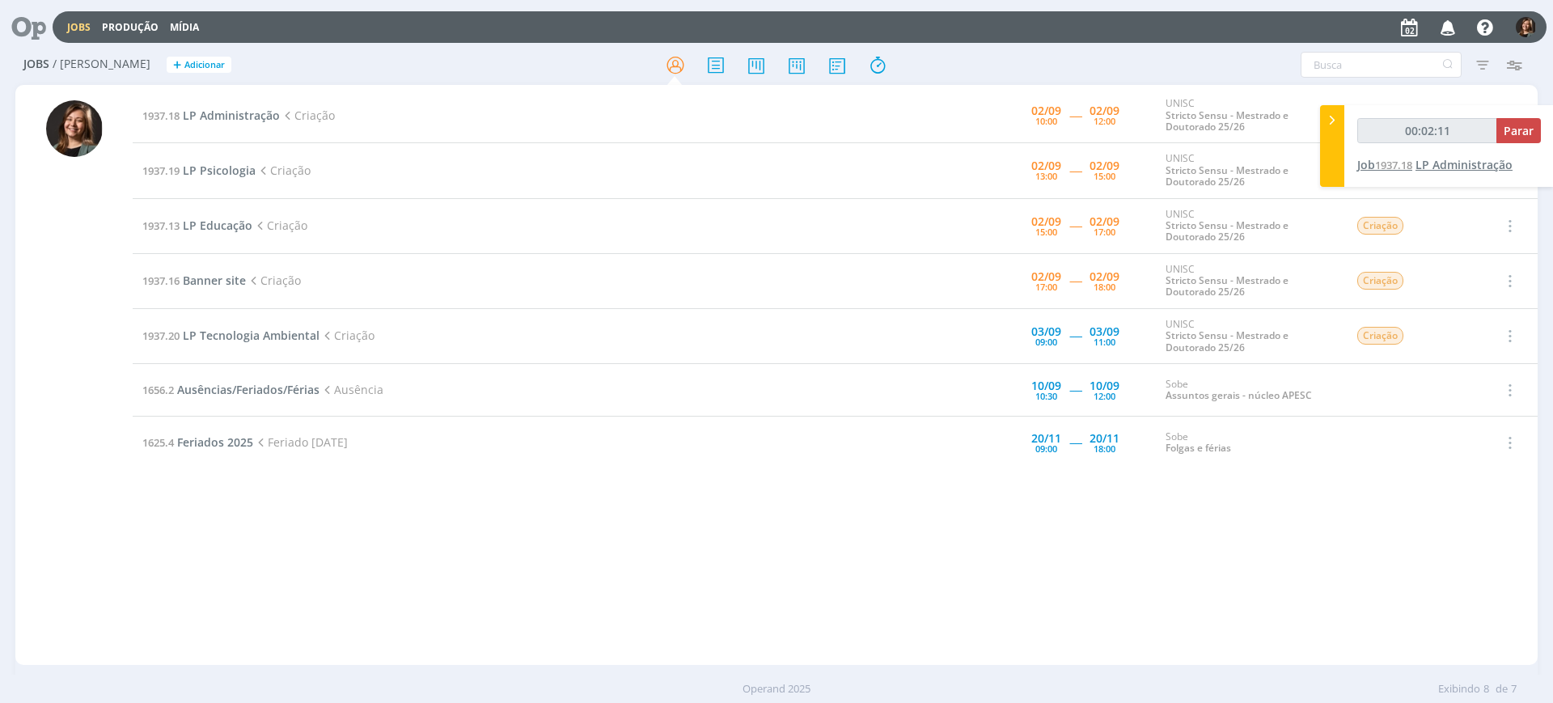
click at [1421, 169] on span "LP Administração" at bounding box center [1464, 164] width 97 height 15
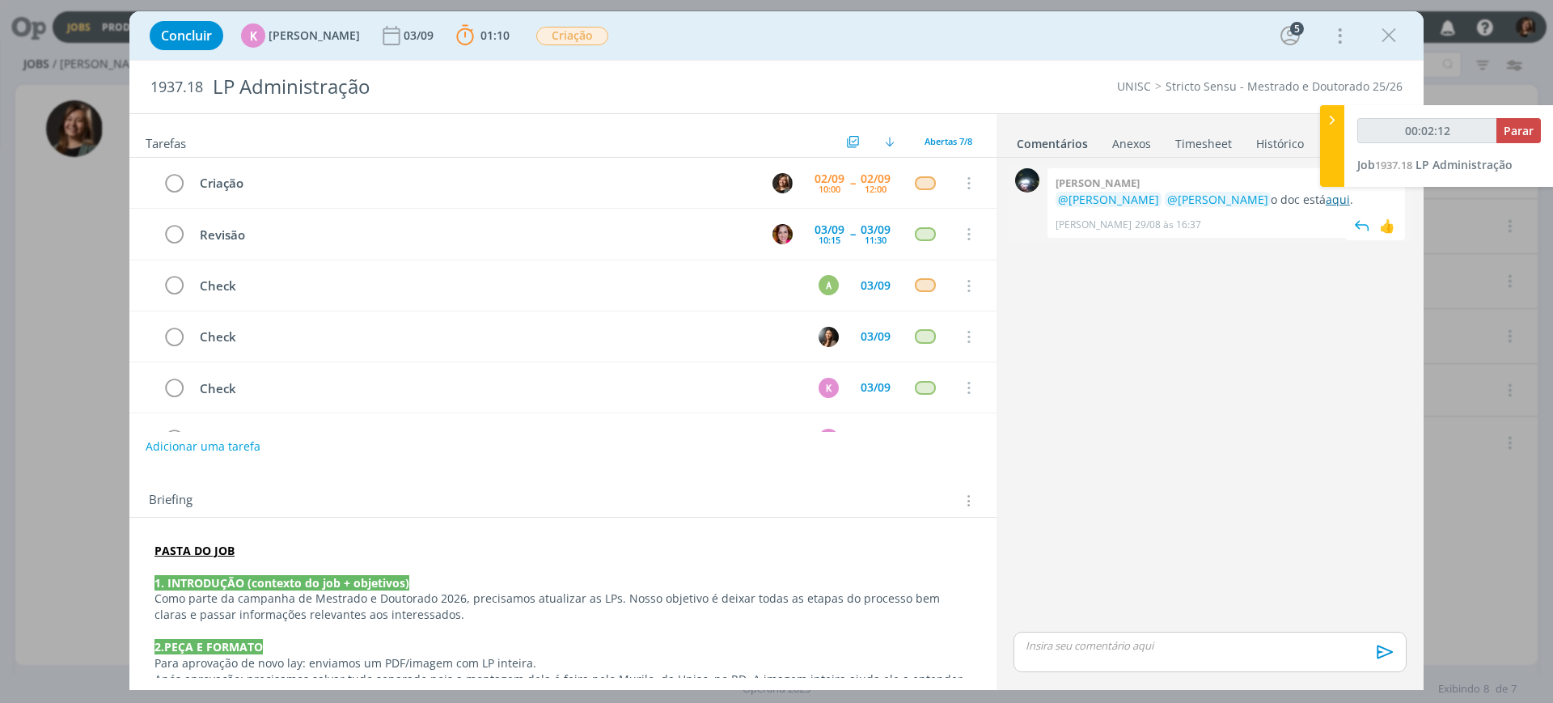
click at [1326, 200] on link "aqui" at bounding box center [1338, 199] width 24 height 15
click at [1393, 39] on icon "dialog" at bounding box center [1389, 35] width 24 height 24
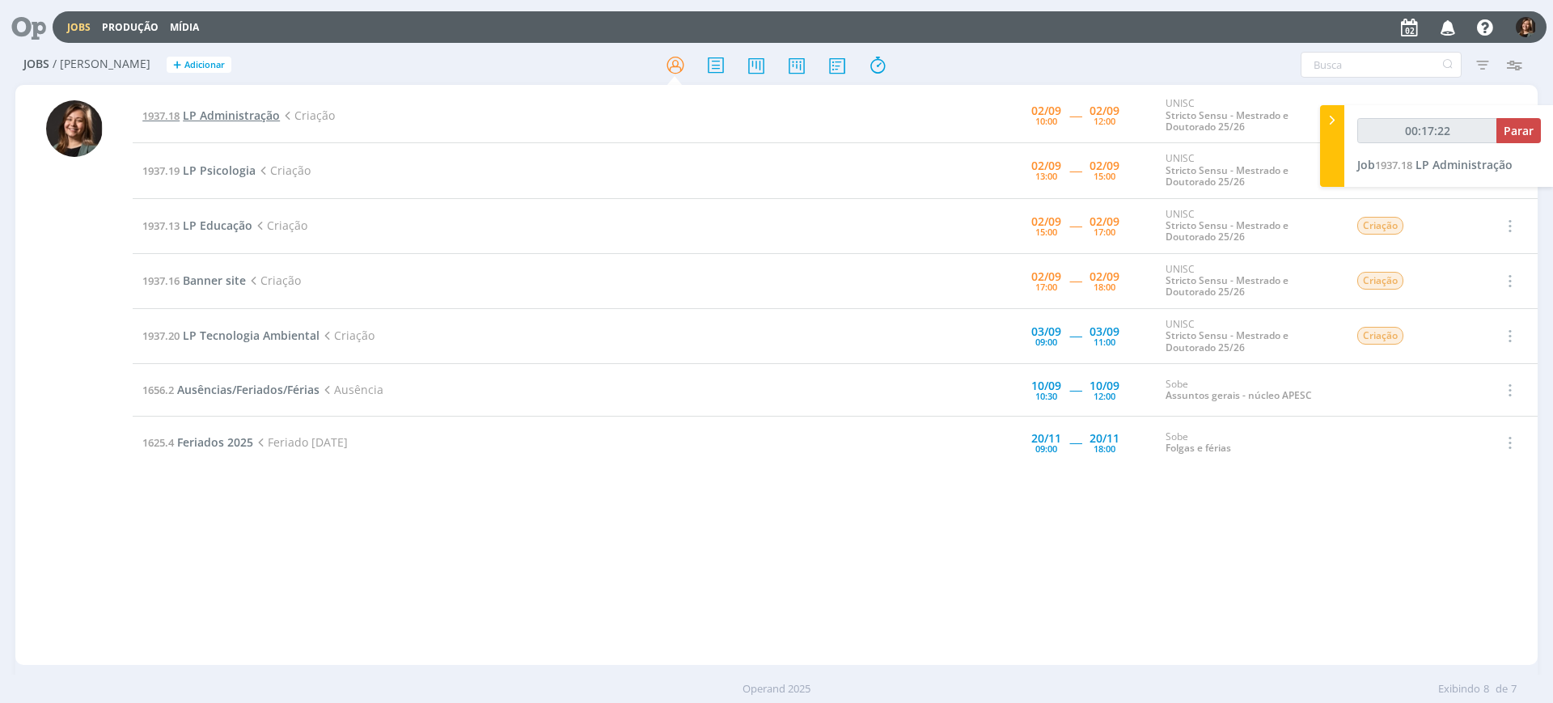
click at [219, 121] on span "LP Administração" at bounding box center [231, 115] width 97 height 15
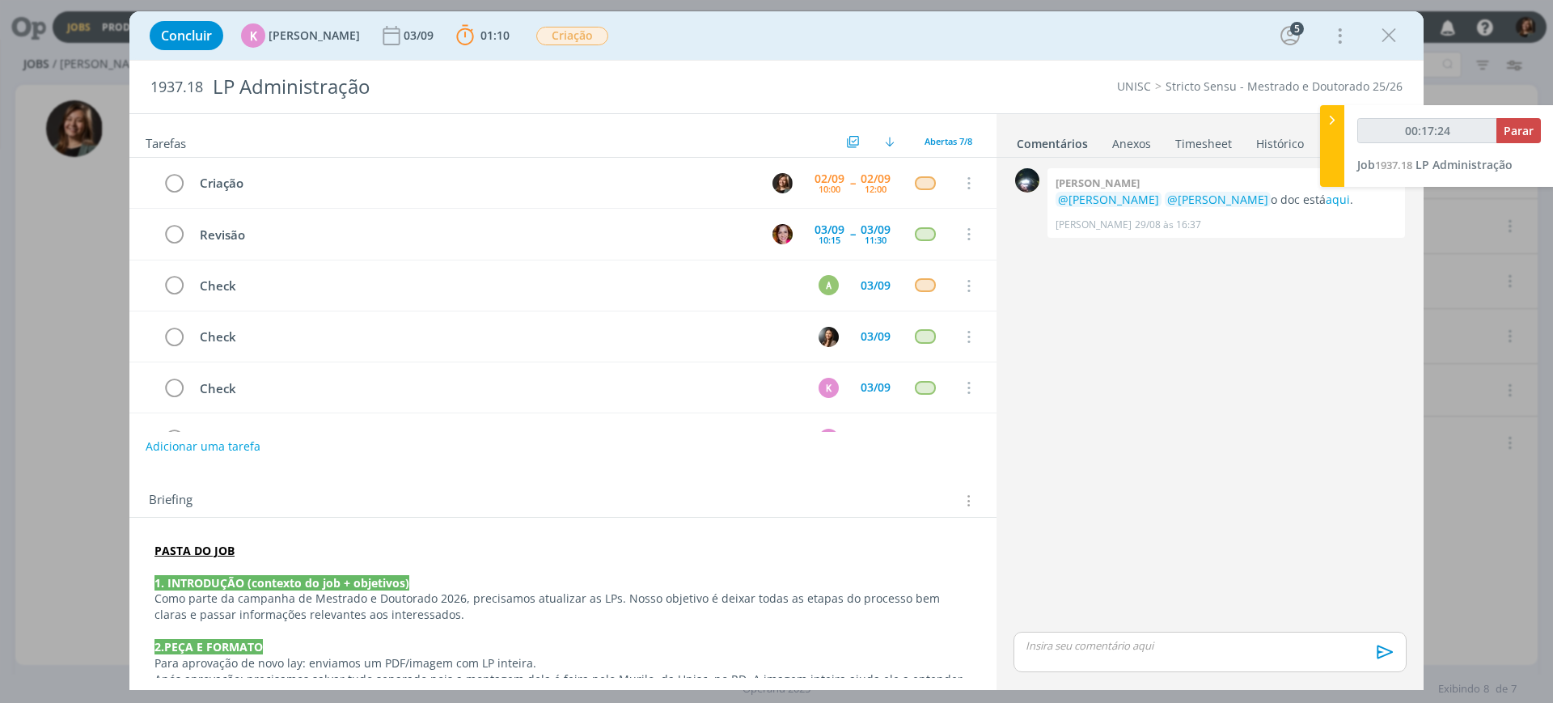
click at [324, 611] on p "Como parte da campanha de Mestrado e Doutorado 2026, precisamos atualizar as LP…" at bounding box center [563, 607] width 817 height 32
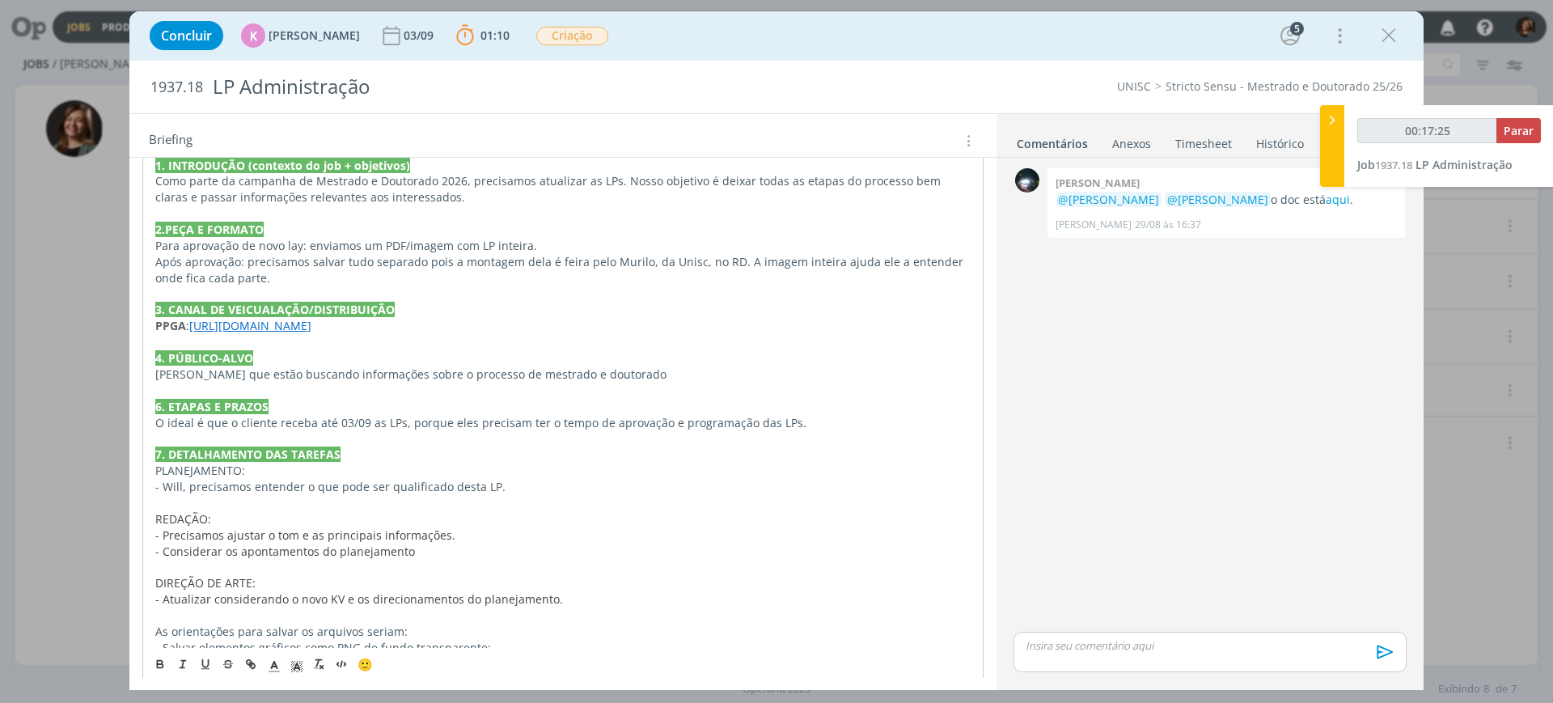
scroll to position [506, 0]
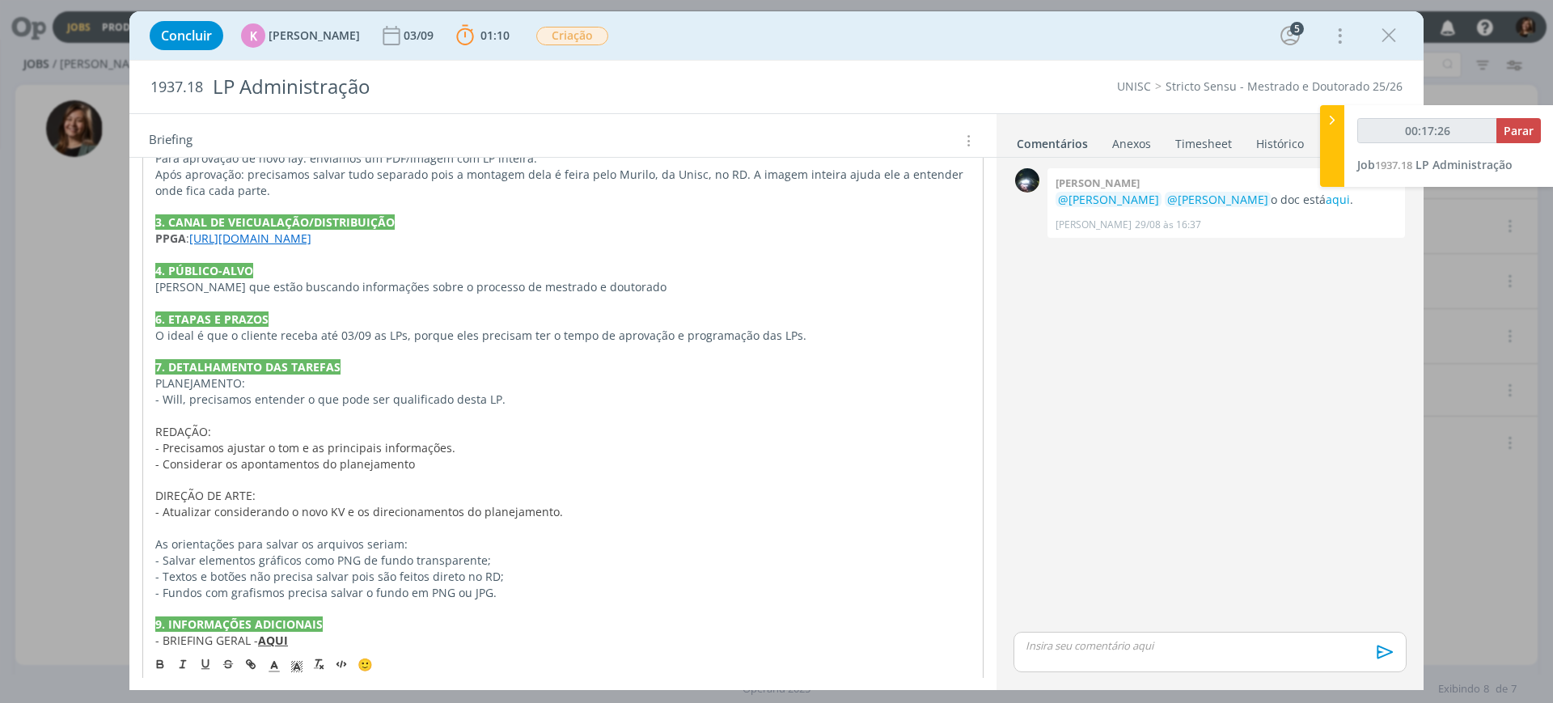
click at [264, 243] on link "[URL][DOMAIN_NAME]" at bounding box center [250, 238] width 122 height 15
click at [295, 279] on link "[URL][DOMAIN_NAME]" at bounding box center [260, 269] width 122 height 21
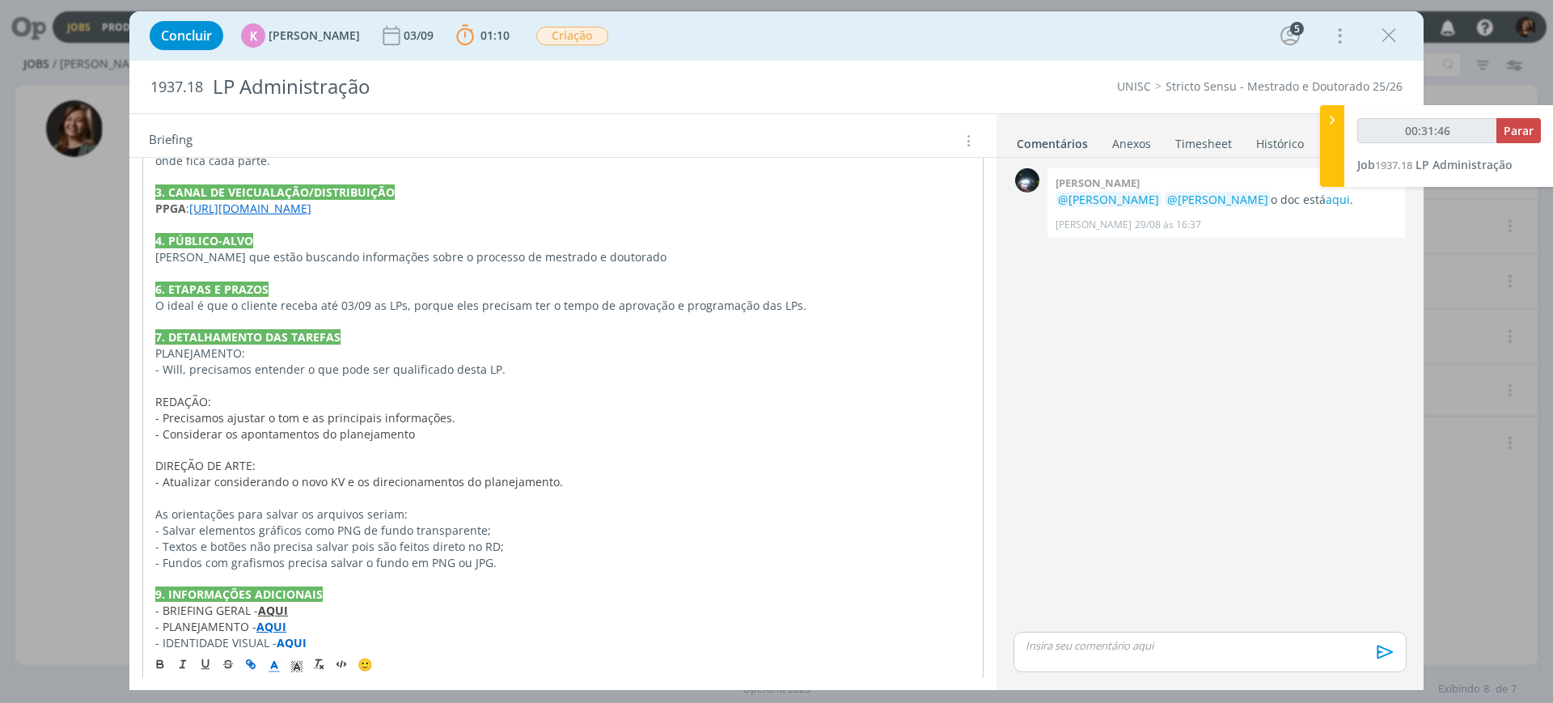
scroll to position [552, 0]
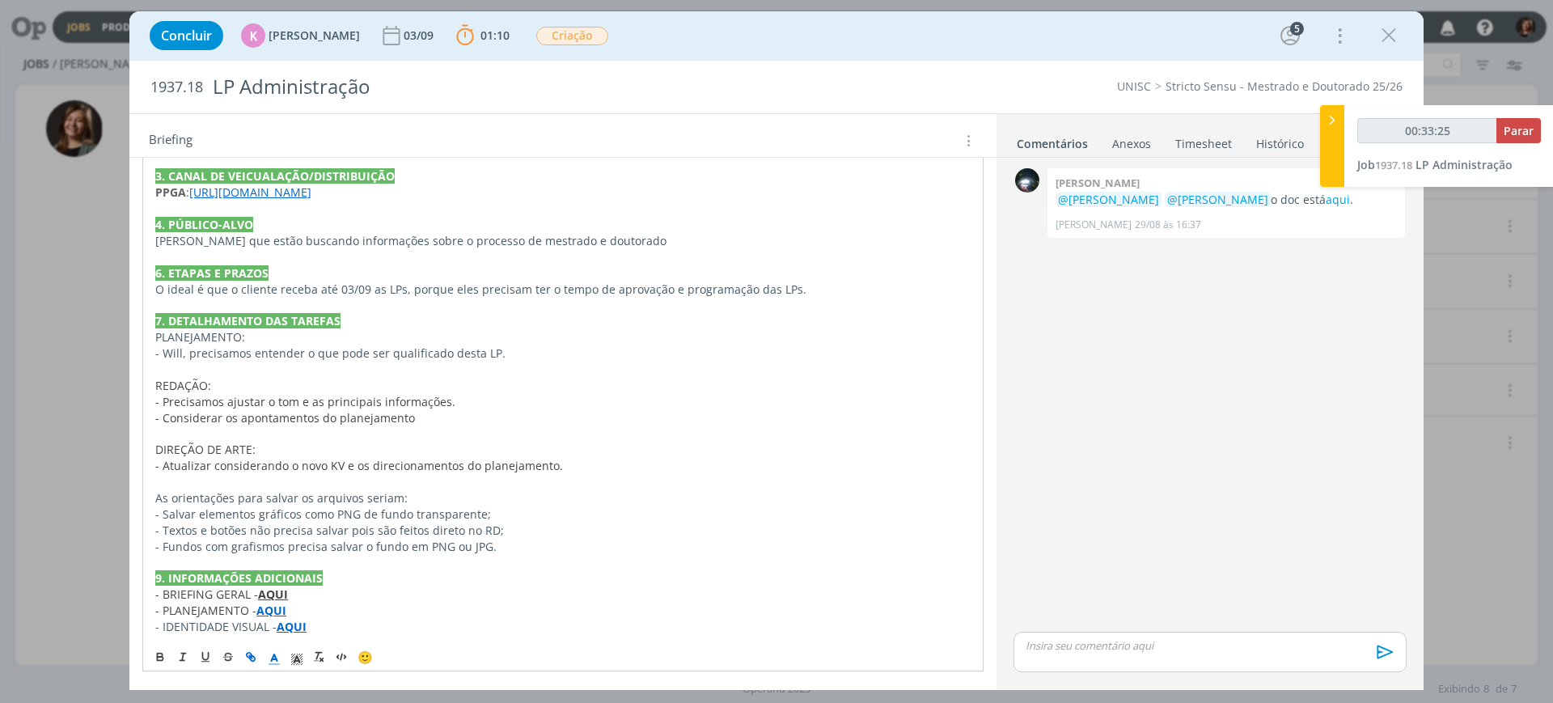
click at [312, 194] on link "[URL][DOMAIN_NAME]" at bounding box center [250, 191] width 122 height 15
click at [315, 210] on div "[URL][DOMAIN_NAME]" at bounding box center [290, 223] width 297 height 31
click at [312, 218] on link "[URL][DOMAIN_NAME]" at bounding box center [260, 223] width 122 height 21
click at [1407, 34] on div "Concluir K [PERSON_NAME] [DATE] 01:10 Parar Apontar Data * [DATE] Horas * 00:00…" at bounding box center [777, 35] width 1270 height 39
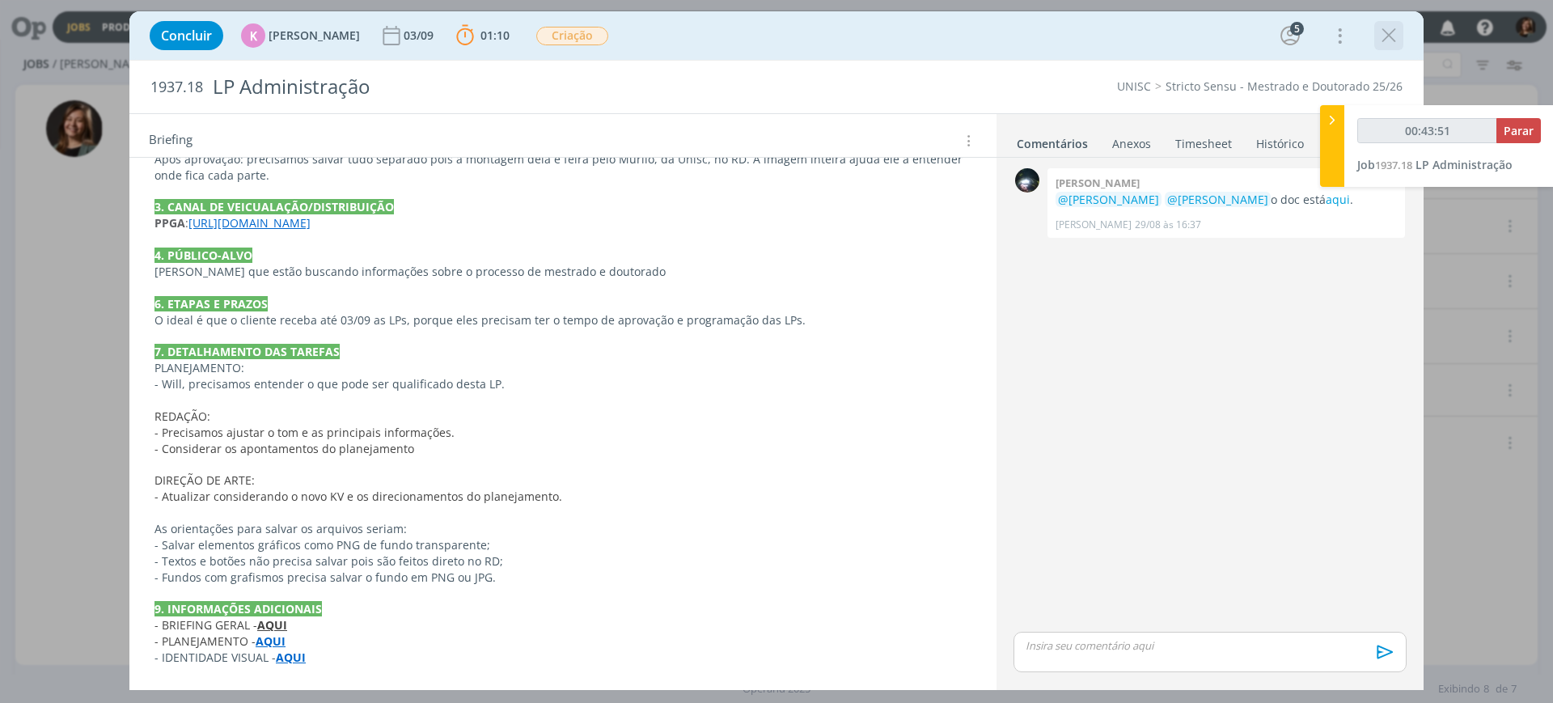
scroll to position [520, 0]
click at [1398, 37] on icon "dialog" at bounding box center [1389, 35] width 24 height 24
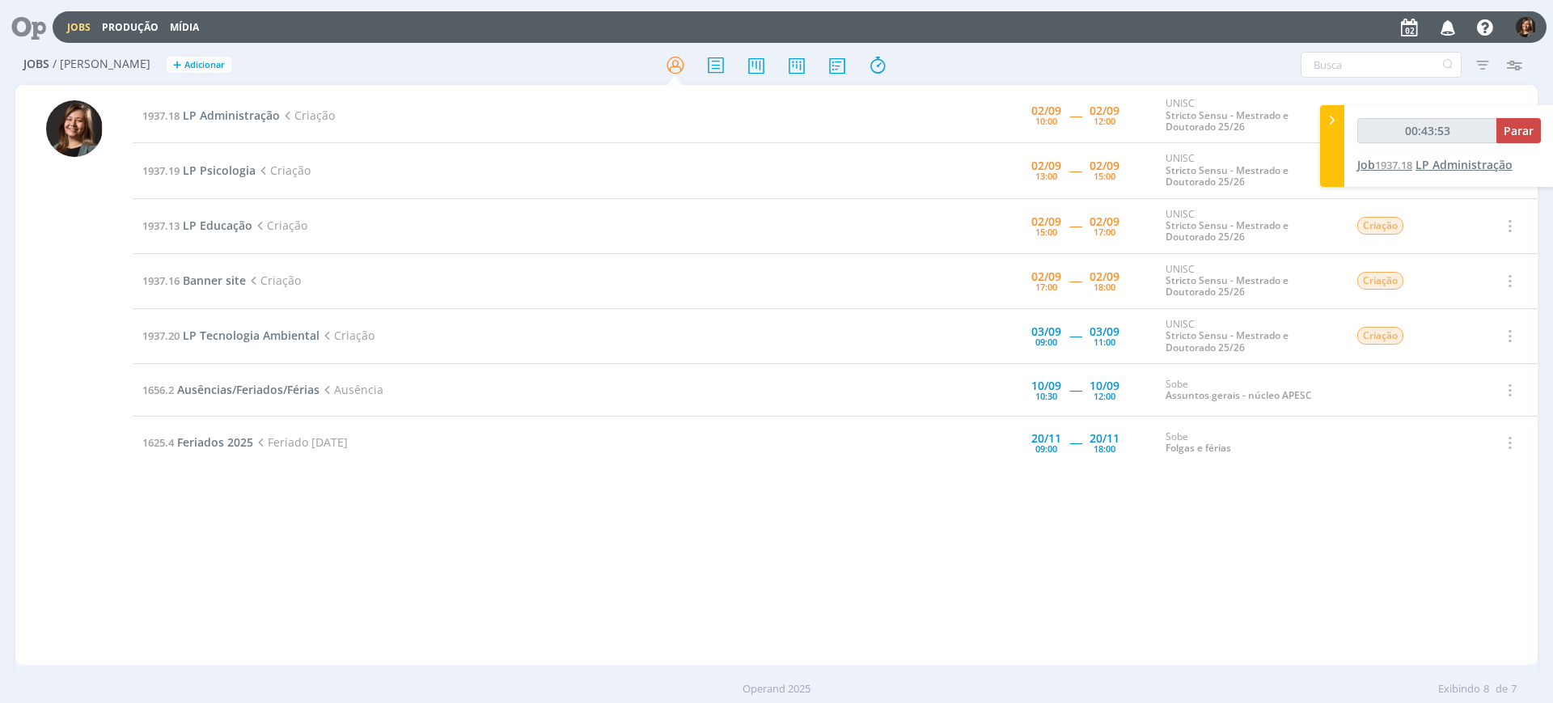
click at [1457, 166] on span "LP Administração" at bounding box center [1464, 164] width 97 height 15
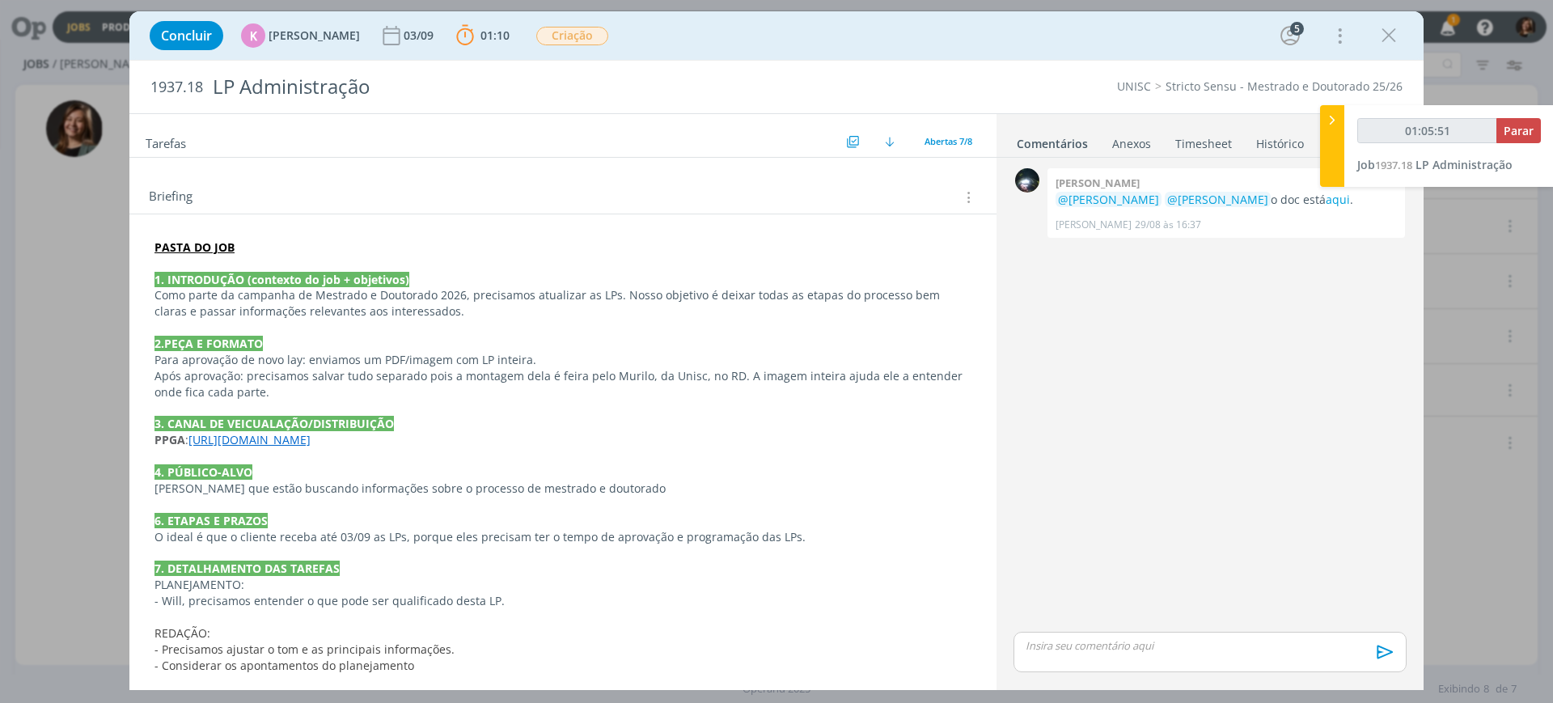
scroll to position [520, 0]
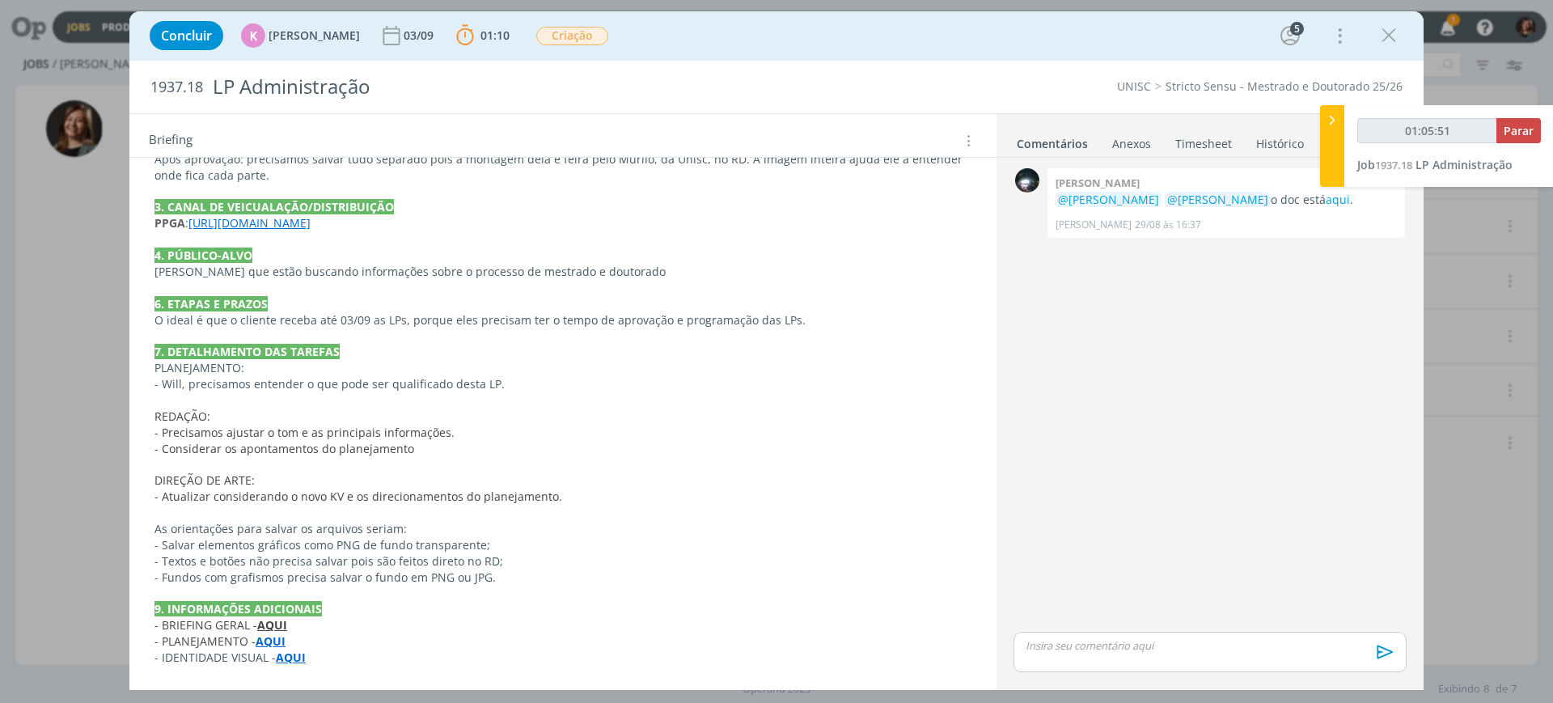
click at [311, 225] on link "[URL][DOMAIN_NAME]" at bounding box center [250, 222] width 122 height 15
click at [321, 249] on link "[URL][DOMAIN_NAME]" at bounding box center [260, 254] width 122 height 21
click at [1380, 32] on icon "dialog" at bounding box center [1389, 35] width 24 height 24
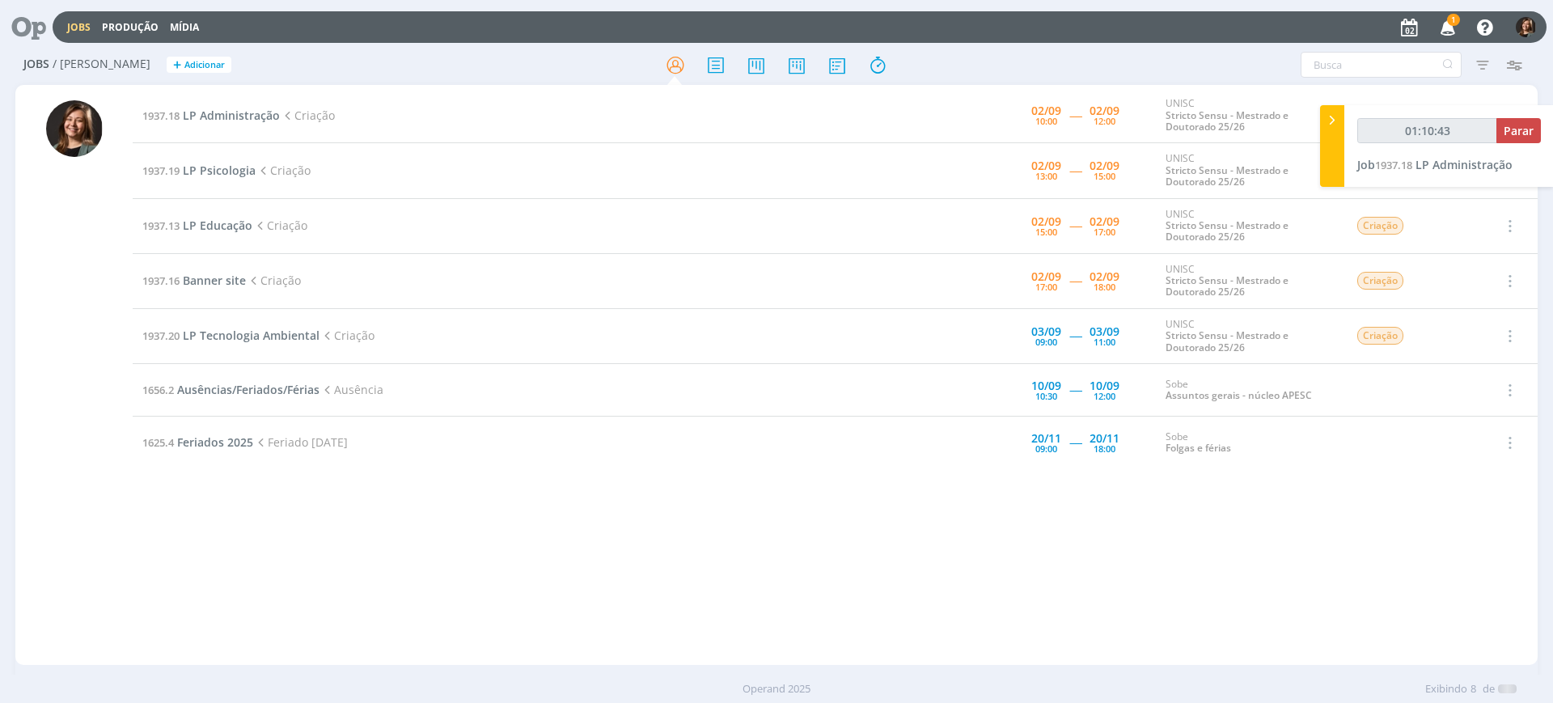
click at [1438, 26] on div "Jobs Produção [GEOGRAPHIC_DATA] 1 Notificações Central de Ajuda Área de Membros…" at bounding box center [776, 351] width 1553 height 703
click at [1445, 26] on icon "button" at bounding box center [1449, 27] width 28 height 28
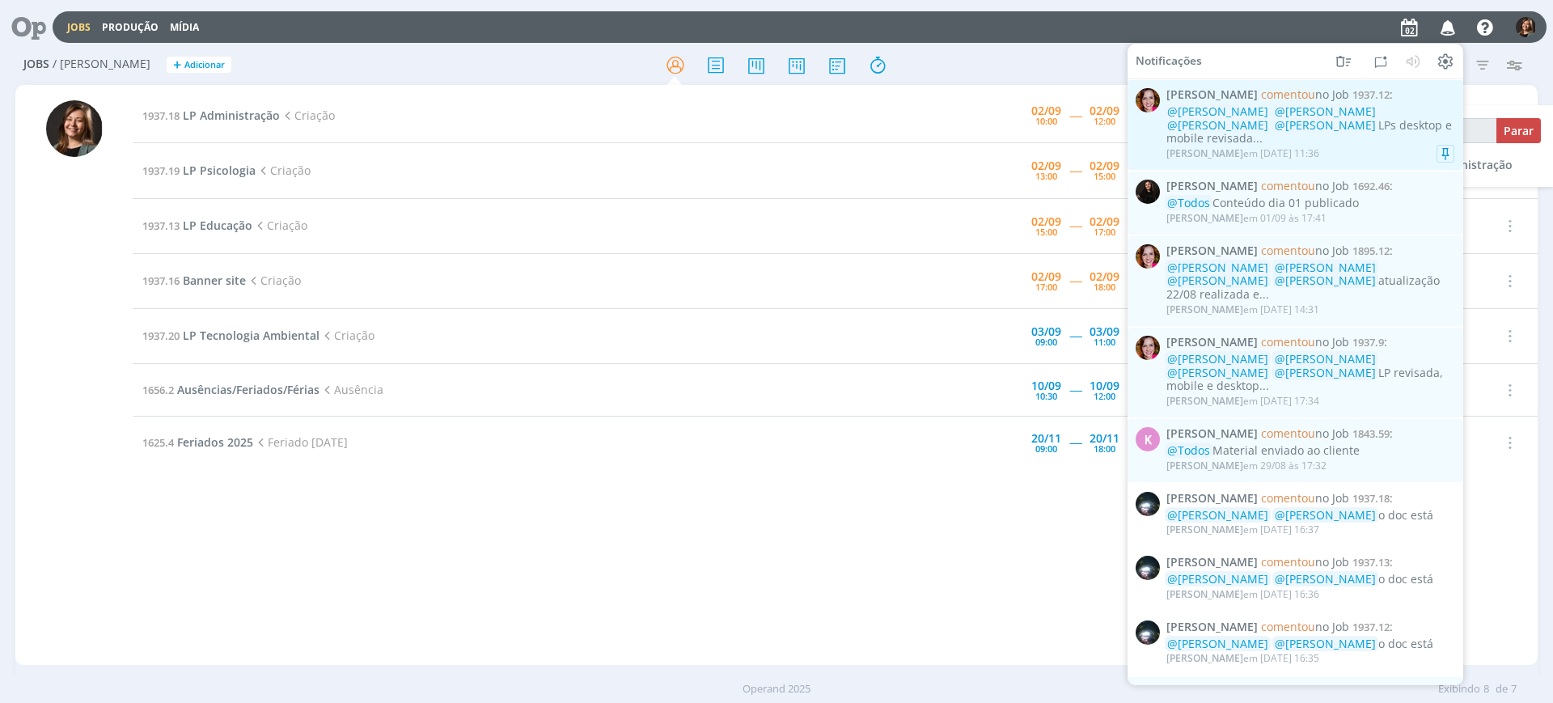
click at [1357, 146] on div "Bruna Bueno em [DATE] 11:36" at bounding box center [1311, 154] width 288 height 16
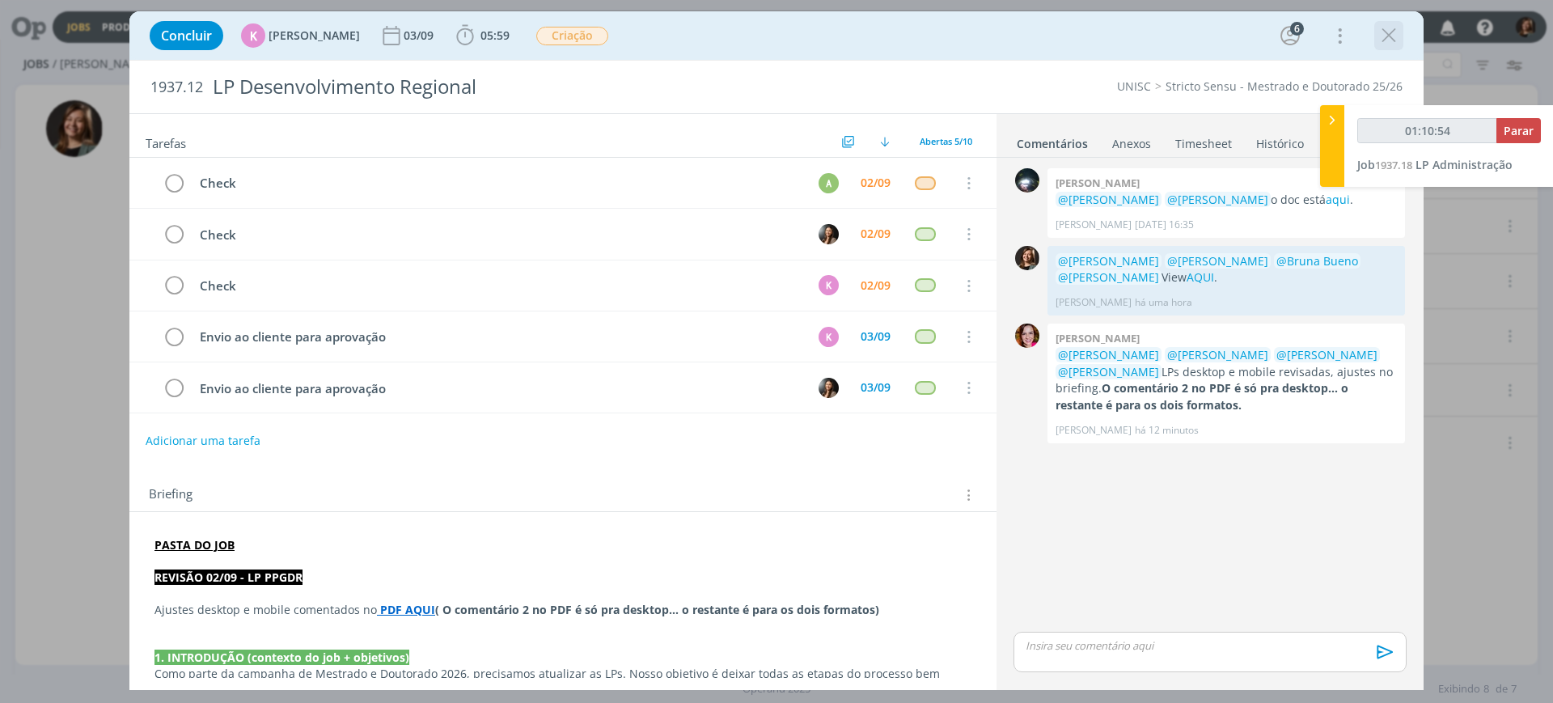
click at [1384, 36] on icon "dialog" at bounding box center [1389, 35] width 24 height 24
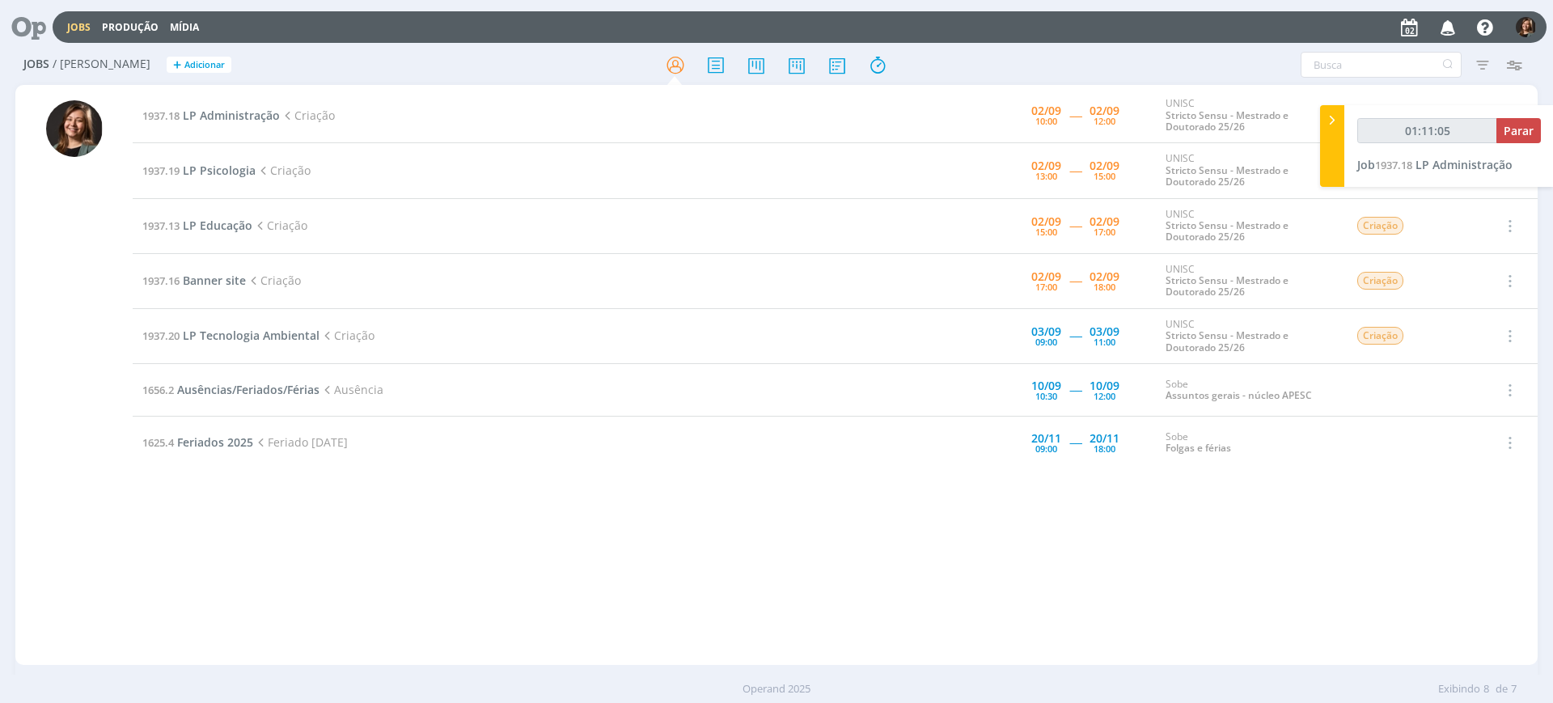
click at [1448, 32] on icon "button" at bounding box center [1449, 27] width 28 height 28
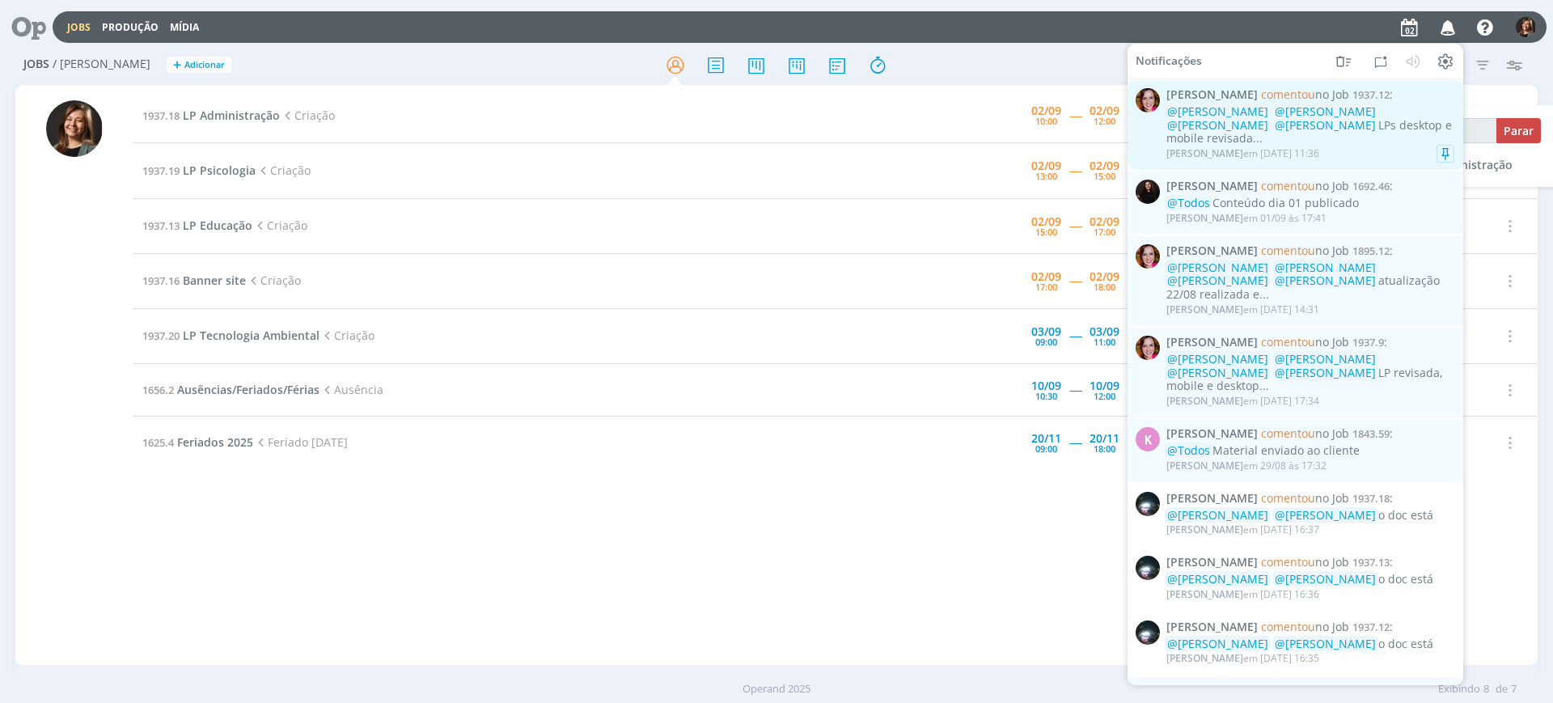
click at [1333, 129] on div "@[PERSON_NAME] @[PERSON_NAME] @[PERSON_NAME] @[PERSON_NAME] LPs desktop e mobil…" at bounding box center [1311, 125] width 288 height 40
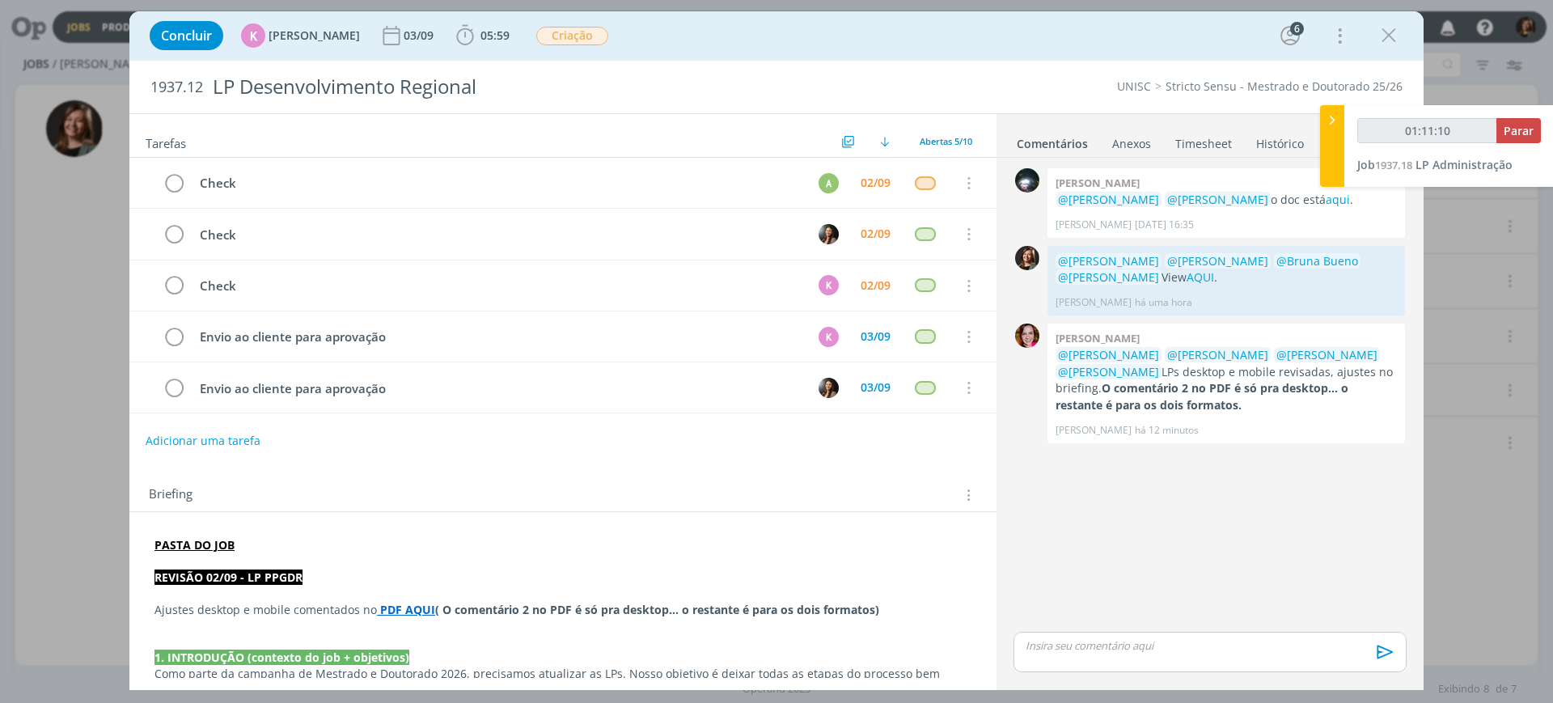
click at [387, 600] on p "dialog" at bounding box center [563, 594] width 817 height 16
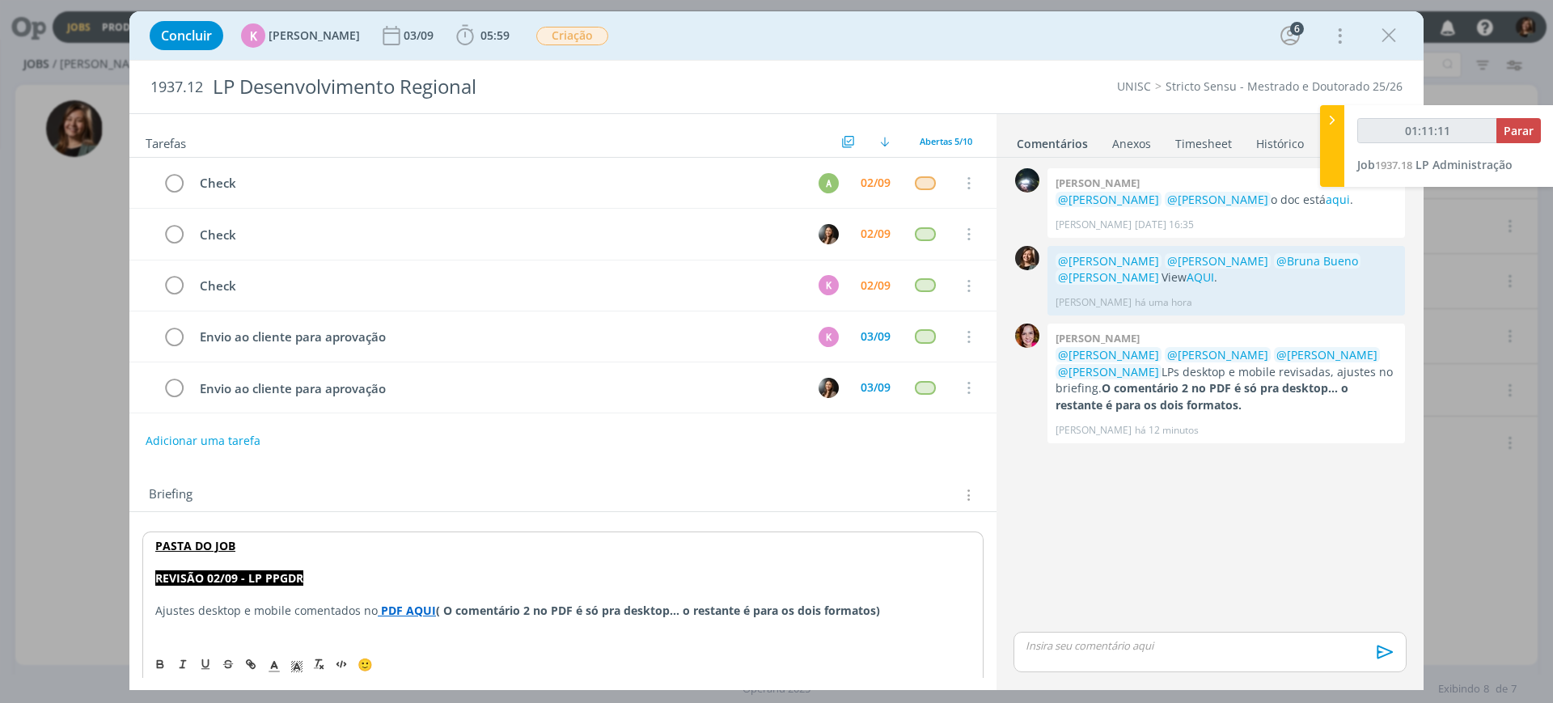
click at [389, 616] on strong "PDF AQUI" at bounding box center [408, 610] width 55 height 15
click at [405, 643] on link "[URL][DOMAIN_NAME]" at bounding box center [353, 641] width 122 height 21
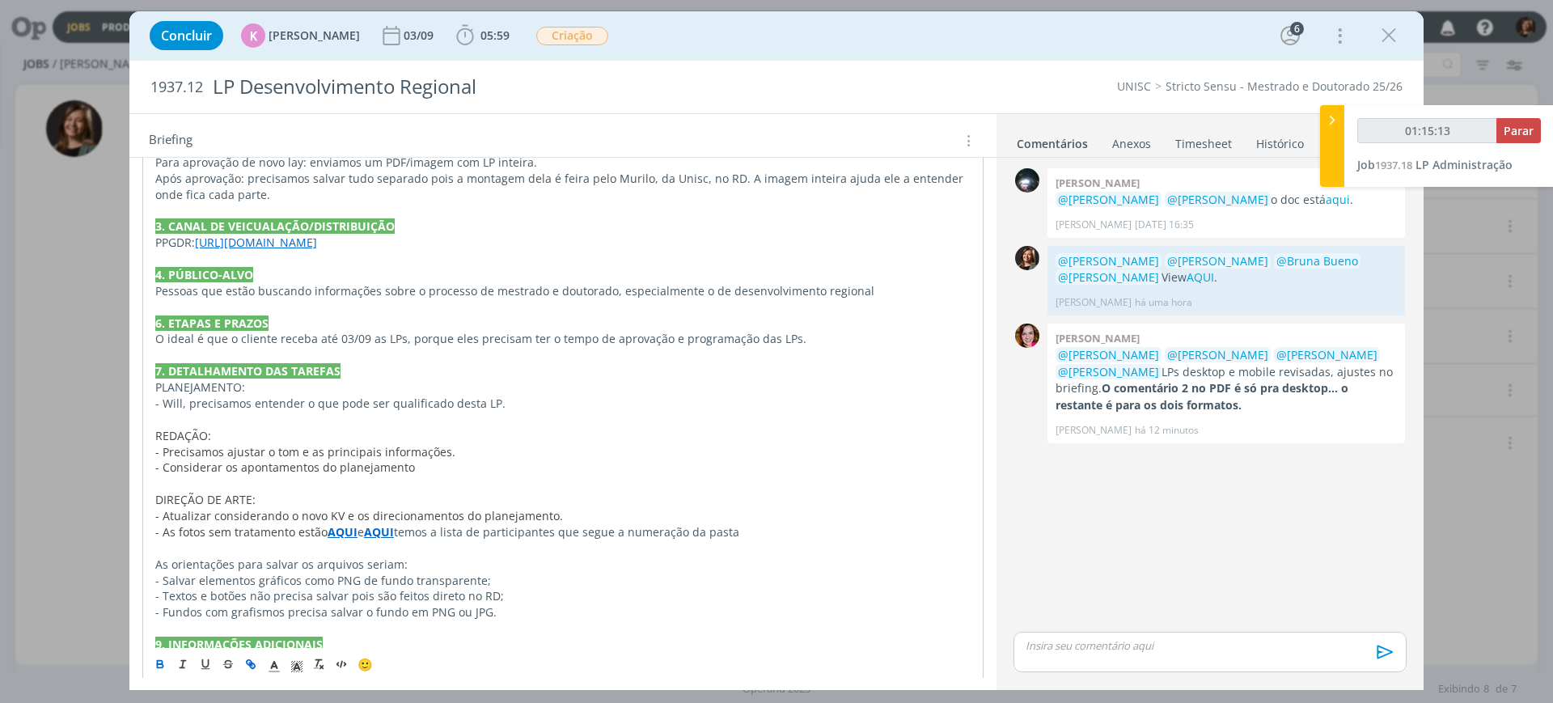
scroll to position [642, 0]
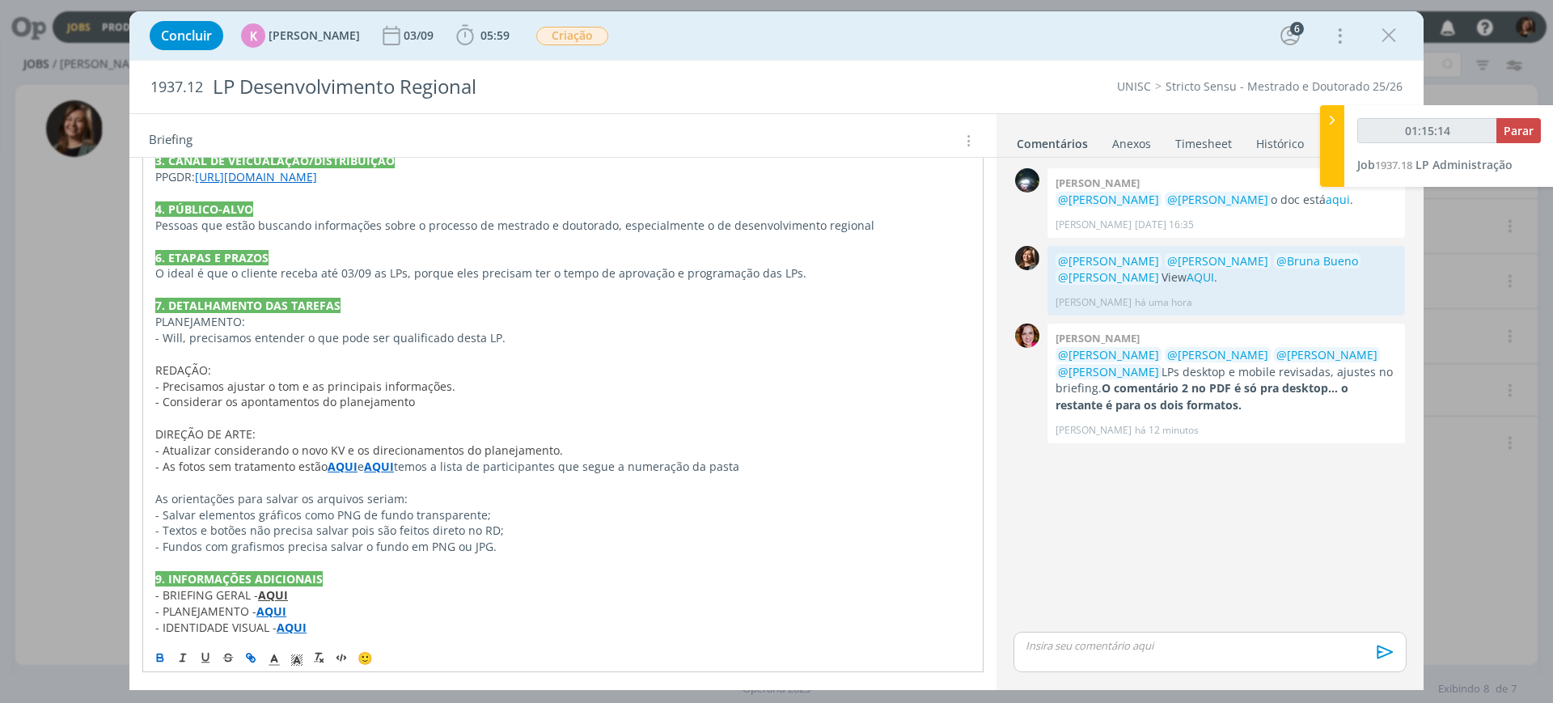
click at [262, 493] on p "As orientações para salvar os arquivos seriam:" at bounding box center [563, 499] width 816 height 16
click at [316, 176] on link "[URL][DOMAIN_NAME]" at bounding box center [255, 176] width 122 height 15
click at [341, 203] on link "[URL][DOMAIN_NAME]" at bounding box center [280, 207] width 122 height 21
click at [1392, 32] on icon "dialog" at bounding box center [1389, 35] width 24 height 24
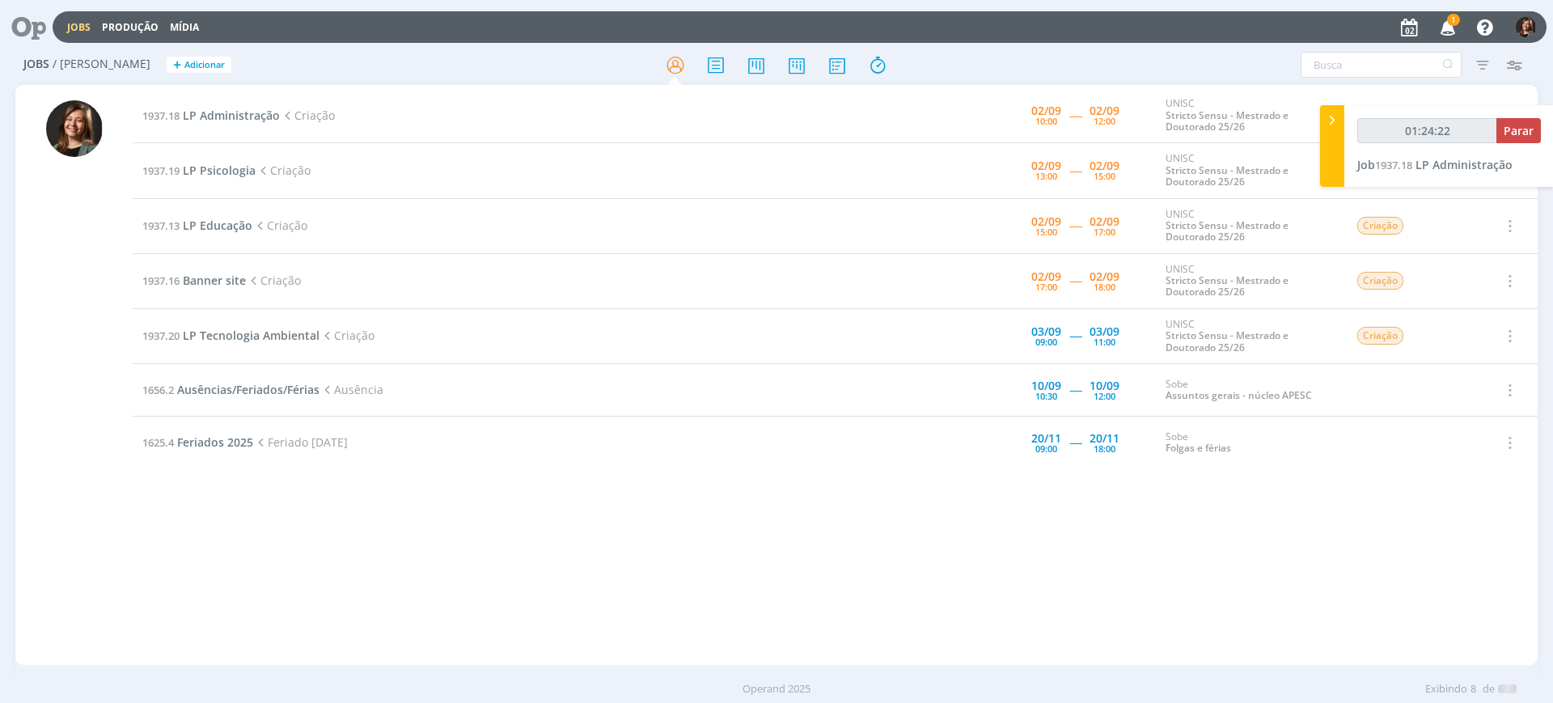
type input "01:24:23"
click at [1515, 129] on span "Parar" at bounding box center [1519, 130] width 30 height 15
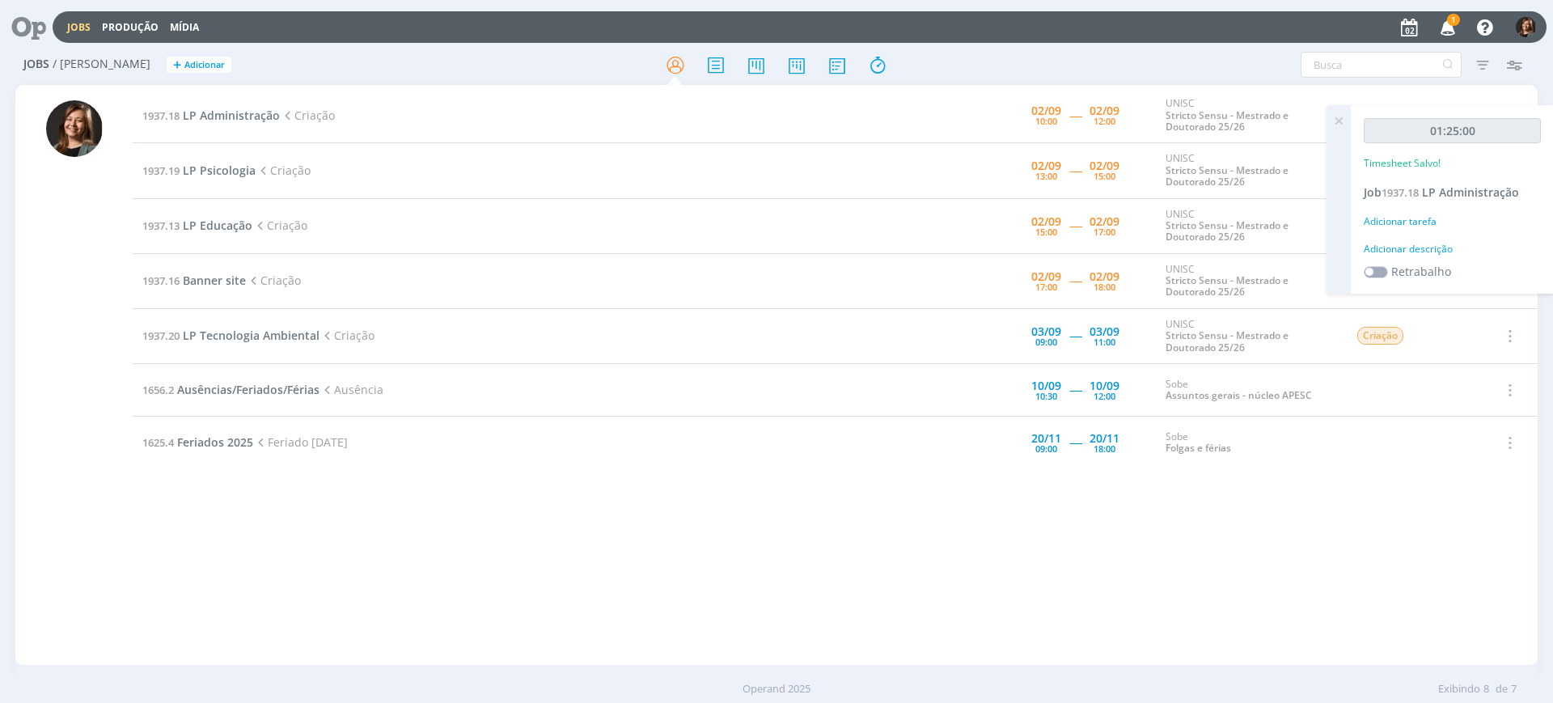
click at [1401, 218] on div "Adicionar tarefa" at bounding box center [1452, 221] width 177 height 15
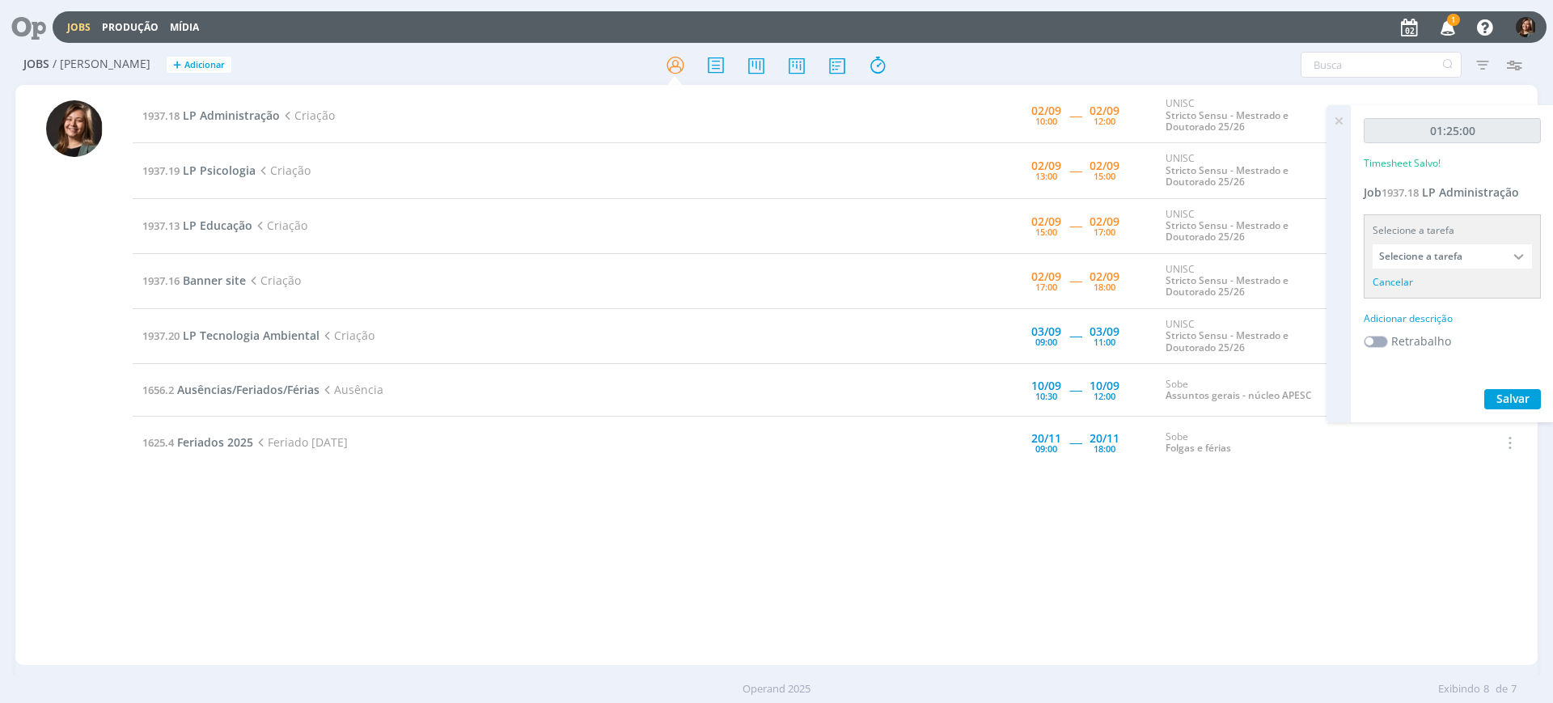
click at [1432, 249] on input "Selecione a tarefa" at bounding box center [1452, 256] width 159 height 24
click at [1428, 333] on div "Criação - [PERSON_NAME]" at bounding box center [1453, 347] width 158 height 28
type input "Criação"
click at [1413, 277] on div "01:25:00 Timesheet Salvo! Job 1937.18 LP Administração Selecione a tarefa Criaç…" at bounding box center [1452, 253] width 203 height 296
click at [1414, 295] on div "Adicionar descrição" at bounding box center [1452, 297] width 177 height 15
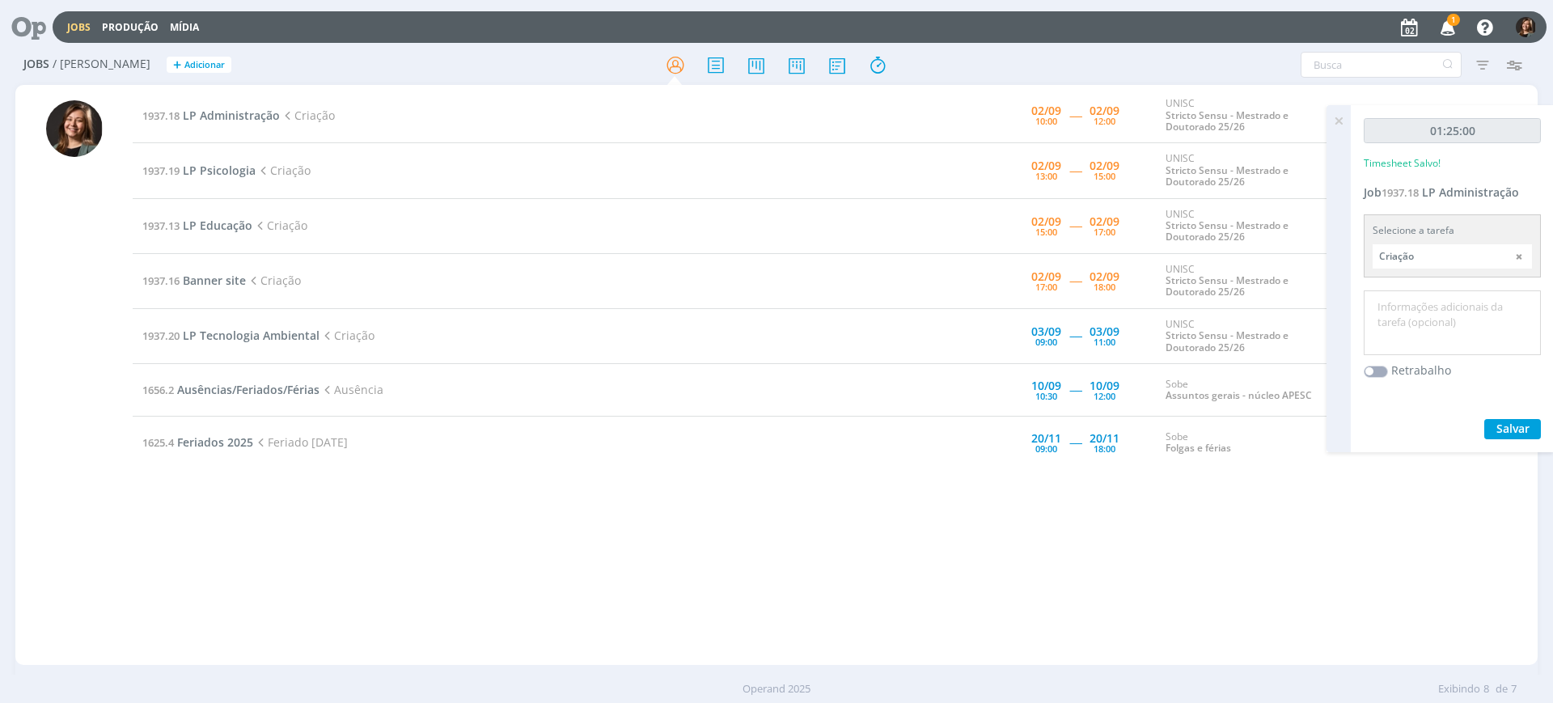
click at [1416, 295] on textarea at bounding box center [1452, 323] width 169 height 57
type textarea "Criação"
click at [1494, 435] on button "Salvar" at bounding box center [1513, 429] width 57 height 20
